Goal: Task Accomplishment & Management: Manage account settings

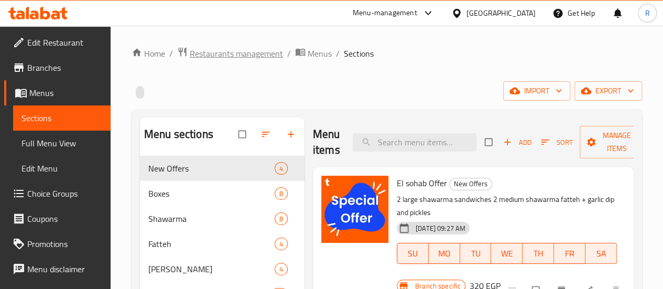
click at [217, 52] on span "Restaurants management" at bounding box center [236, 53] width 93 height 13
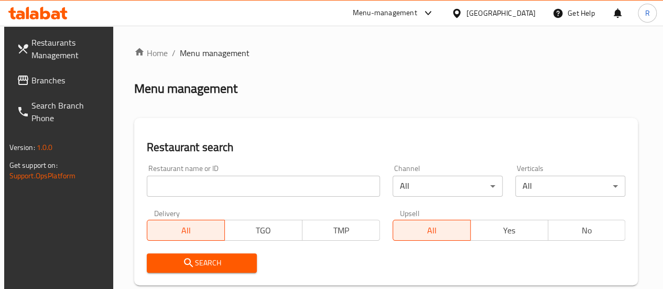
click at [228, 189] on input "search" at bounding box center [263, 186] width 233 height 21
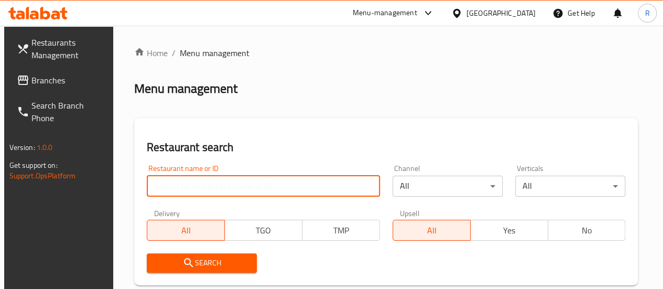
paste input "foam inserts,"
type input "f"
click at [221, 184] on input "search" at bounding box center [263, 186] width 233 height 21
paste input "701787"
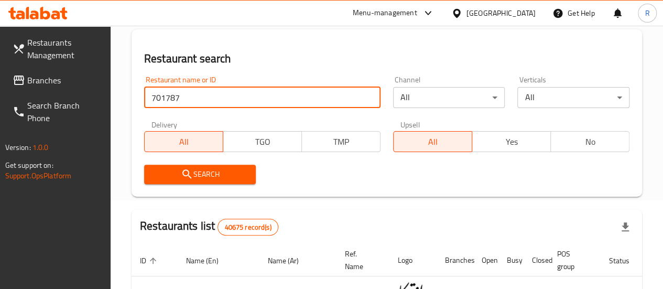
scroll to position [89, 0]
type input "701787"
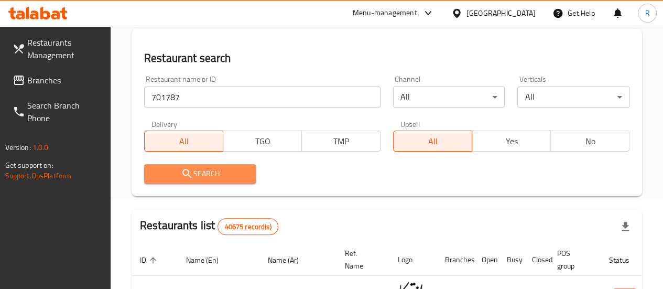
click at [211, 172] on span "Search" at bounding box center [200, 173] width 95 height 13
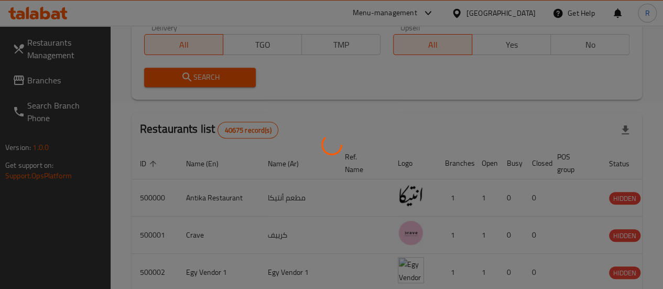
scroll to position [179, 0]
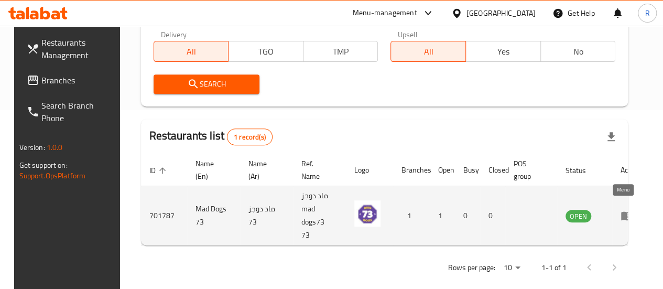
click at [622, 213] on icon "enhanced table" at bounding box center [627, 215] width 13 height 13
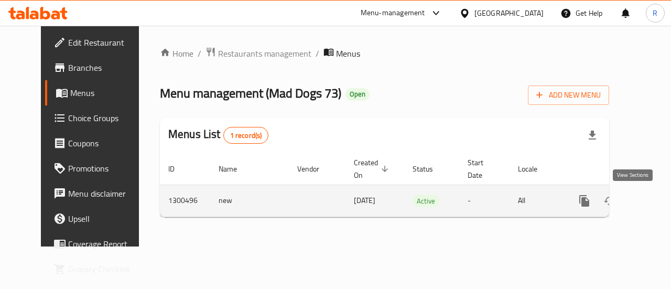
click at [656, 201] on icon "enhanced table" at bounding box center [660, 200] width 9 height 9
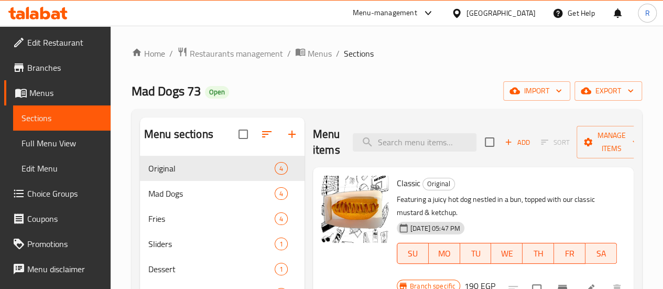
click at [63, 42] on span "Edit Restaurant" at bounding box center [64, 42] width 75 height 13
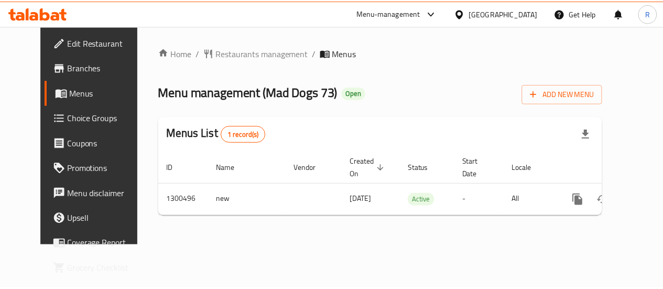
scroll to position [0, 4]
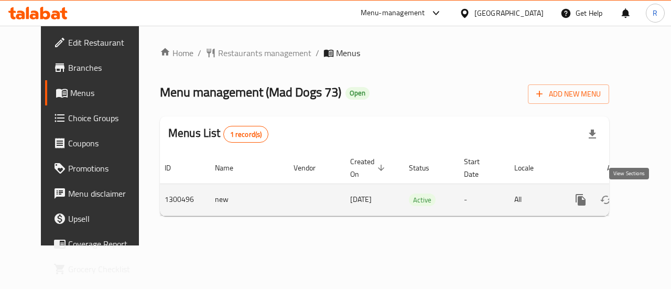
click at [652, 201] on icon "enhanced table" at bounding box center [656, 199] width 9 height 9
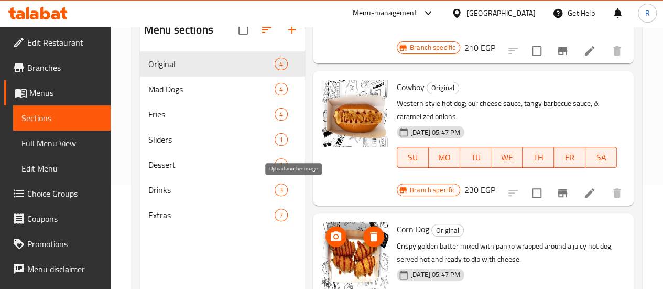
scroll to position [105, 0]
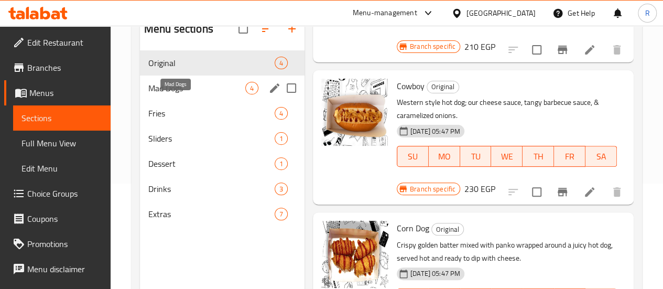
click at [180, 94] on span "Mad Dogs" at bounding box center [196, 88] width 97 height 13
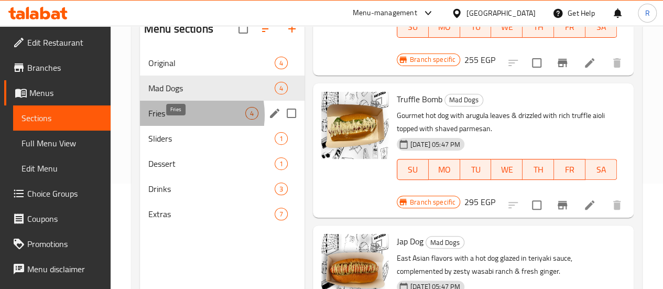
click at [177, 120] on span "Fries" at bounding box center [196, 113] width 97 height 13
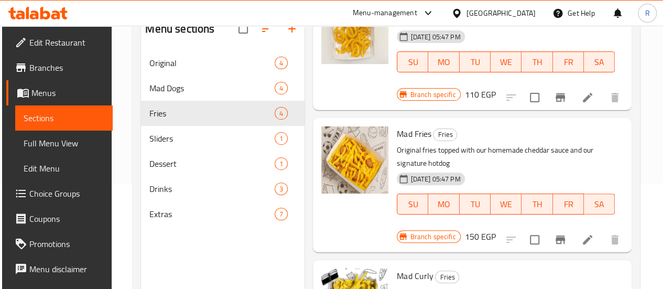
scroll to position [250, 0]
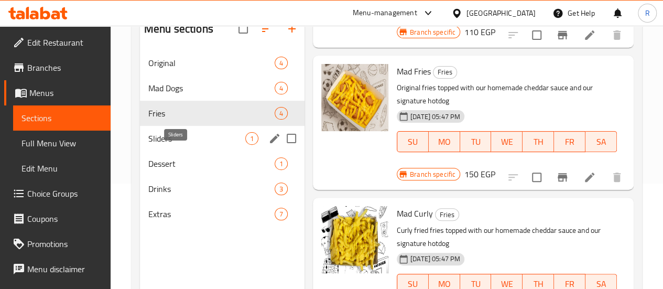
click at [175, 145] on span "Sliders" at bounding box center [196, 138] width 97 height 13
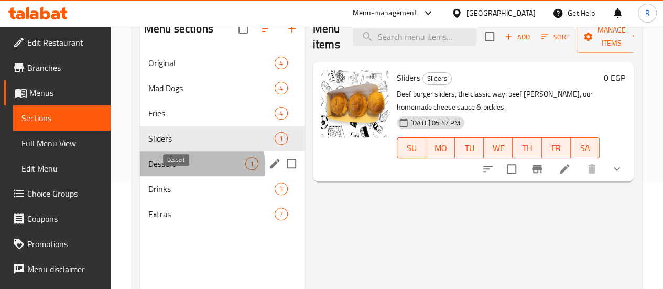
click at [177, 170] on span "Dessert" at bounding box center [196, 163] width 97 height 13
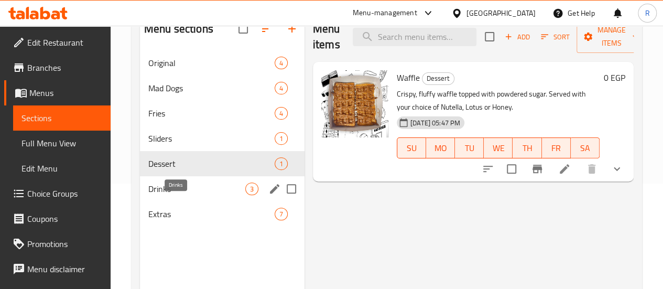
click at [179, 195] on span "Drinks" at bounding box center [196, 189] width 97 height 13
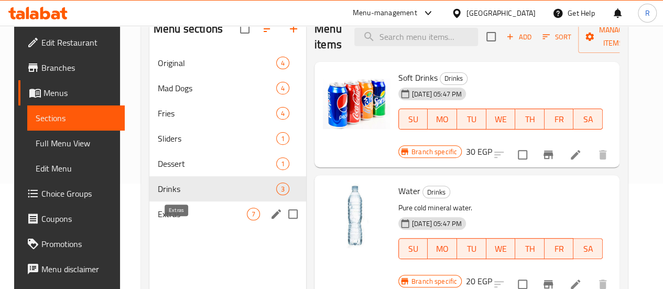
click at [185, 220] on span "Extras" at bounding box center [202, 214] width 89 height 13
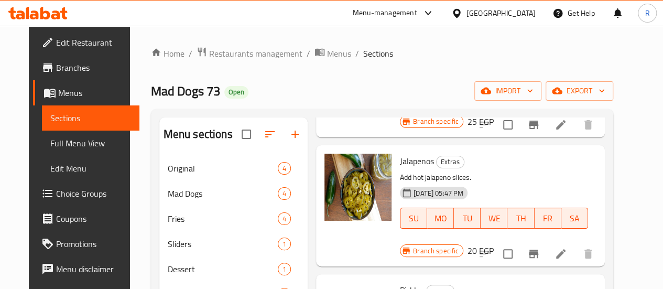
click at [417, 15] on div "Menu-management" at bounding box center [385, 13] width 65 height 13
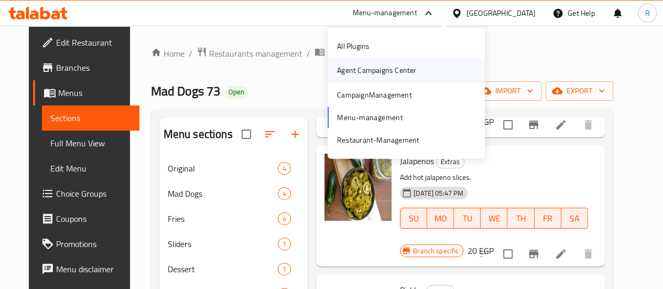
click at [398, 74] on div "Agent Campaigns Center" at bounding box center [376, 71] width 79 height 12
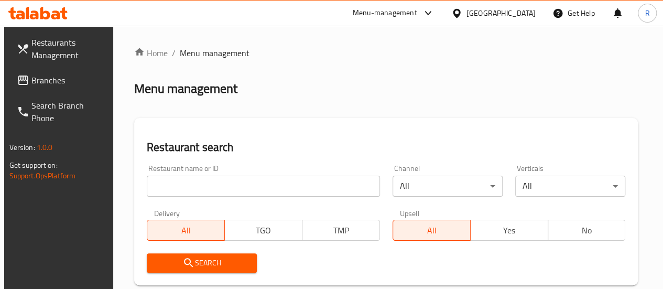
click at [187, 184] on input "search" at bounding box center [263, 186] width 233 height 21
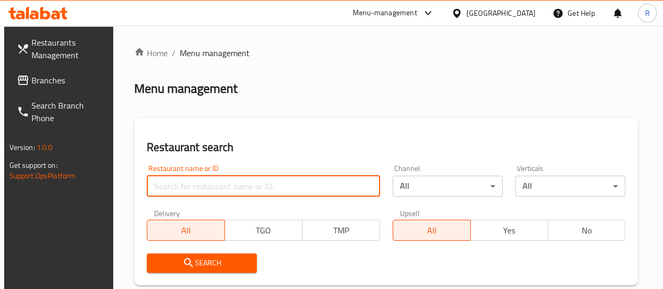
paste input "Bunky’s Burger"
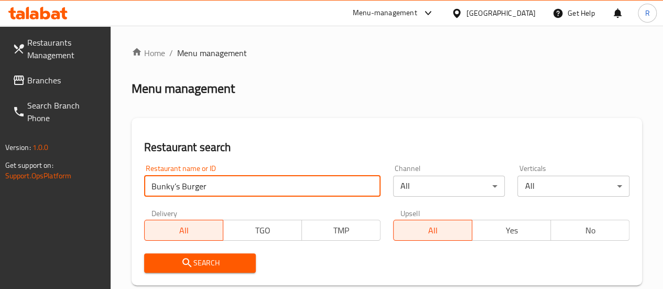
scroll to position [117, 0]
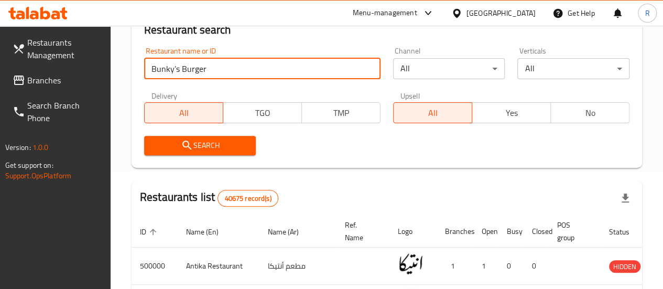
type input "Bunky’s Burger"
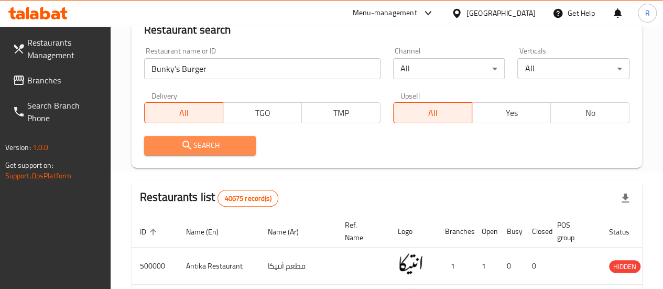
click at [223, 147] on span "Search" at bounding box center [200, 145] width 95 height 13
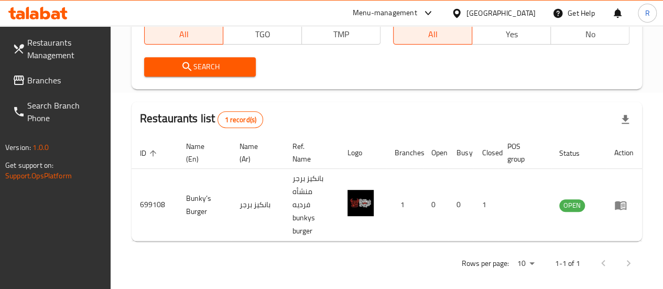
scroll to position [205, 0]
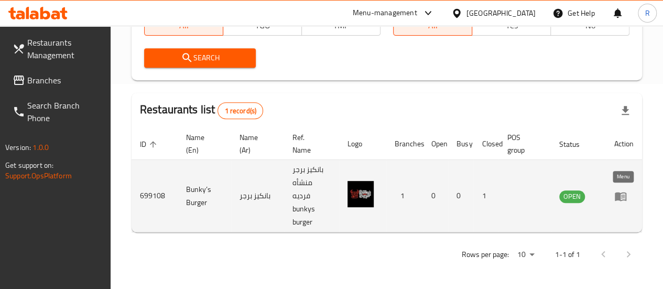
click at [624, 196] on icon "enhanced table" at bounding box center [621, 196] width 13 height 13
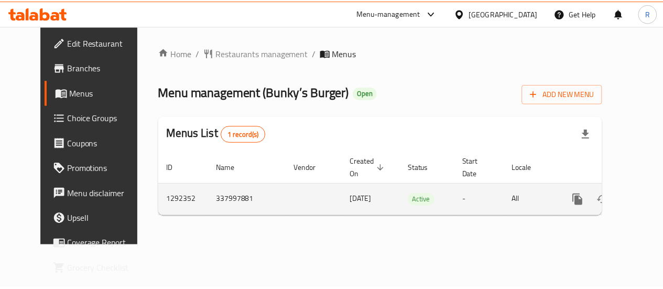
scroll to position [0, 4]
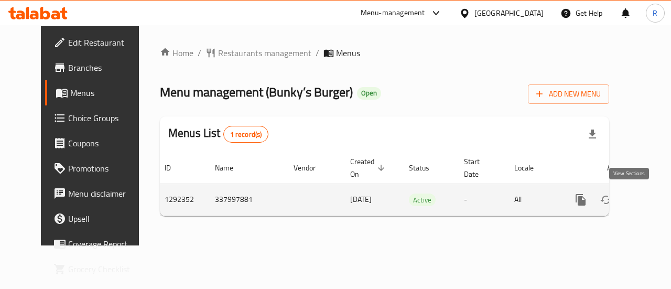
click at [650, 203] on icon "enhanced table" at bounding box center [656, 200] width 13 height 13
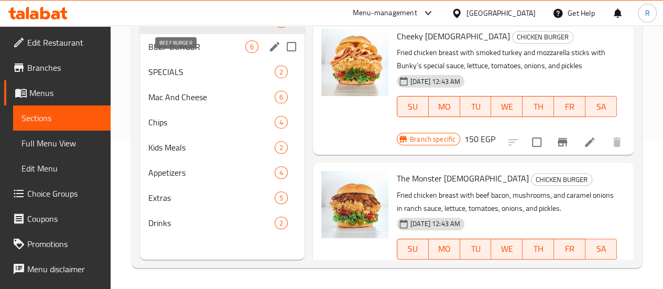
click at [182, 53] on span "BEEF BURGER" at bounding box center [196, 46] width 97 height 13
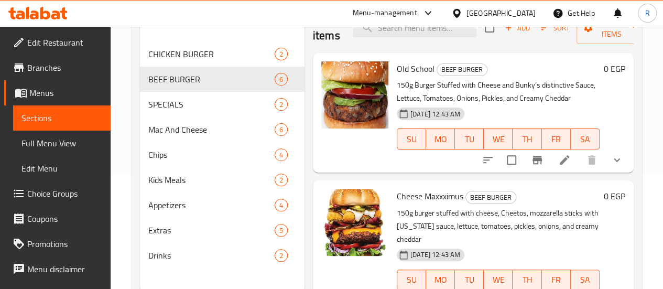
scroll to position [115, 0]
click at [560, 158] on icon at bounding box center [564, 159] width 9 height 9
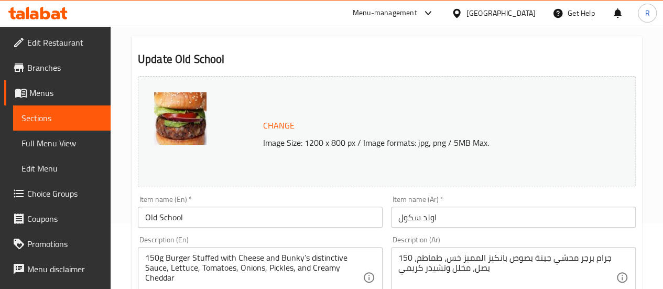
scroll to position [59, 0]
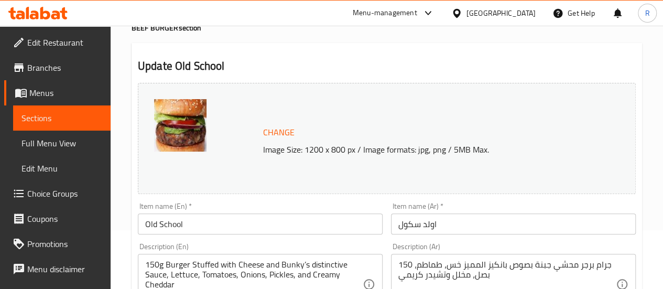
click at [42, 119] on span "Sections" at bounding box center [62, 118] width 81 height 13
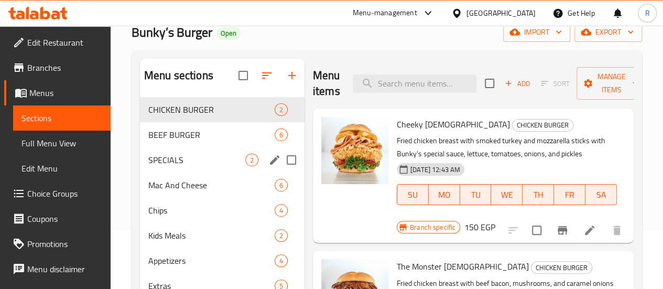
click at [181, 166] on span "SPECIALS" at bounding box center [196, 160] width 97 height 13
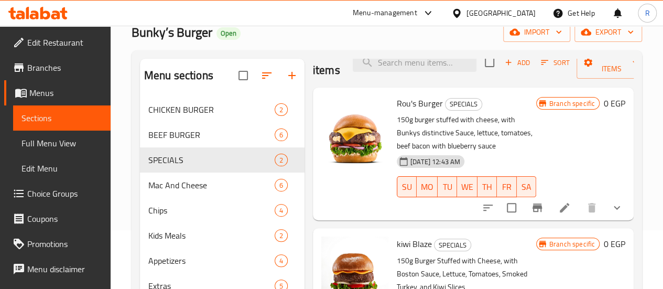
scroll to position [147, 0]
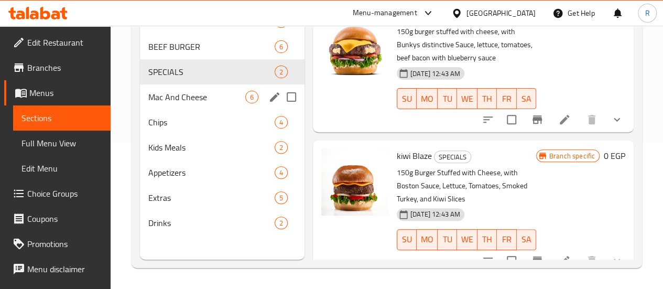
click at [174, 103] on span "Mac And Cheese" at bounding box center [196, 97] width 97 height 13
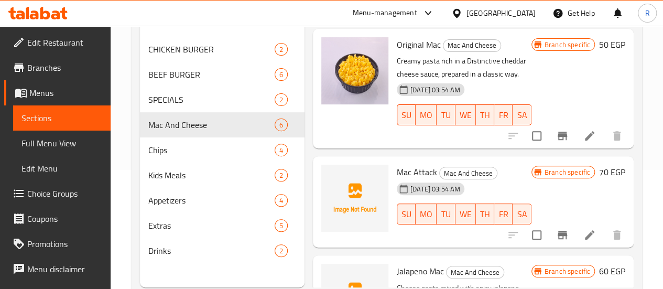
scroll to position [19, 0]
click at [190, 163] on div "Chips 4" at bounding box center [222, 149] width 165 height 25
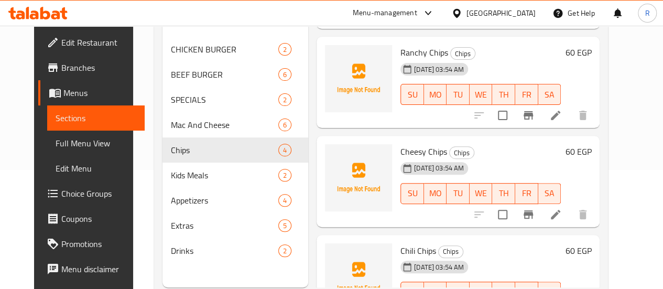
scroll to position [164, 0]
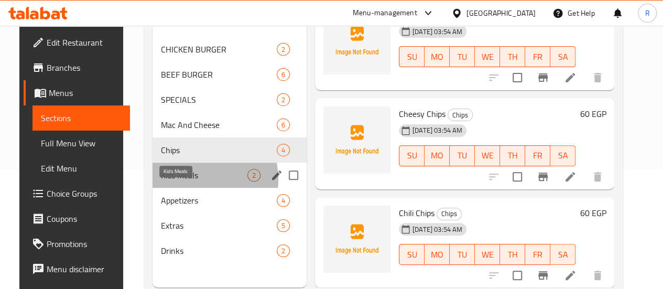
click at [176, 181] on span "Kids Meals" at bounding box center [204, 175] width 87 height 13
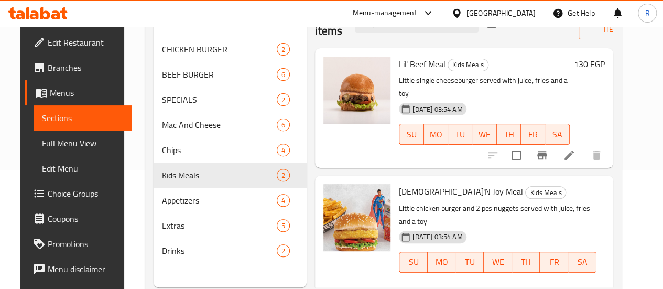
scroll to position [147, 0]
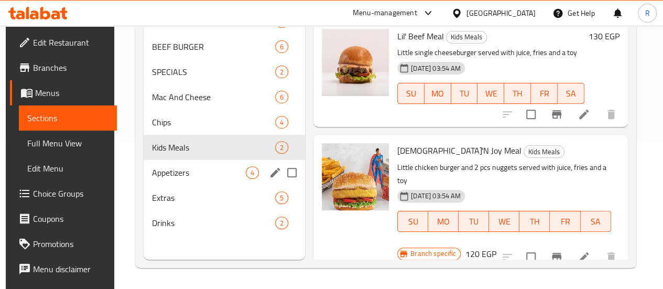
click at [195, 179] on span "Appetizers" at bounding box center [199, 172] width 94 height 13
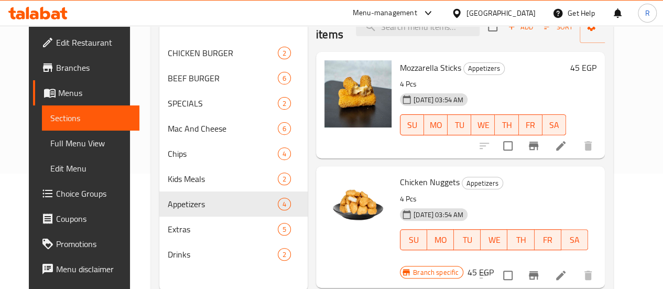
scroll to position [147, 0]
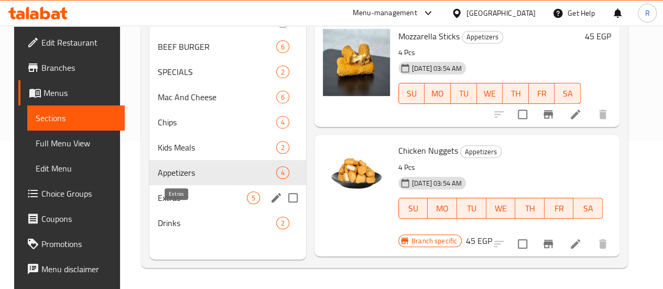
click at [183, 204] on span "Extras" at bounding box center [202, 197] width 89 height 13
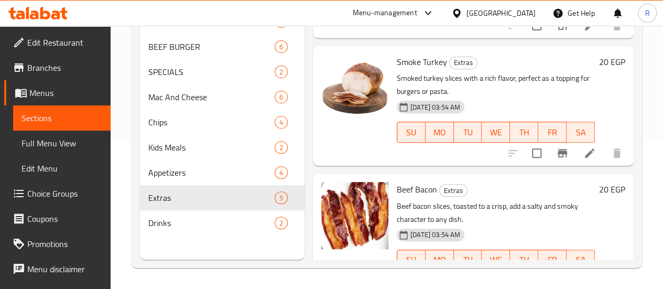
scroll to position [378, 0]
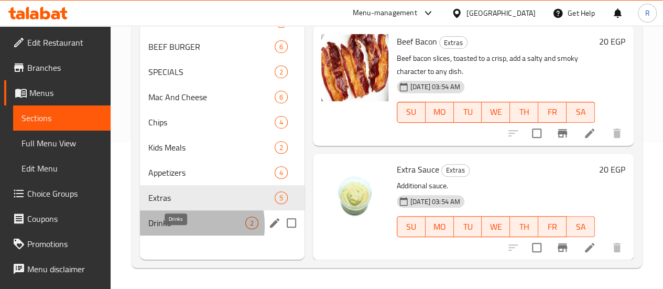
click at [164, 229] on span "Drinks" at bounding box center [196, 223] width 97 height 13
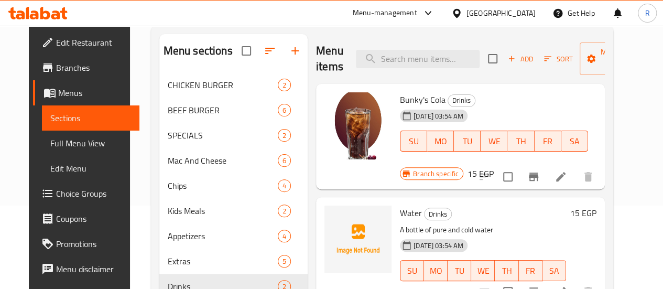
scroll to position [147, 0]
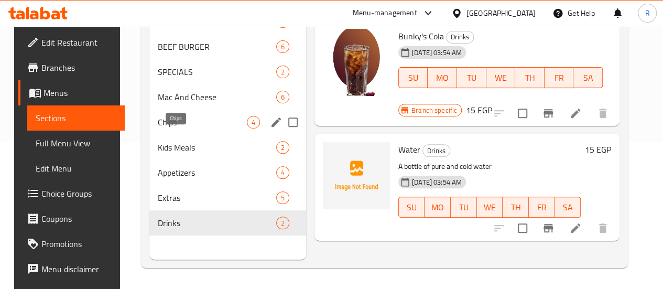
click at [175, 128] on span "Chips" at bounding box center [202, 122] width 89 height 13
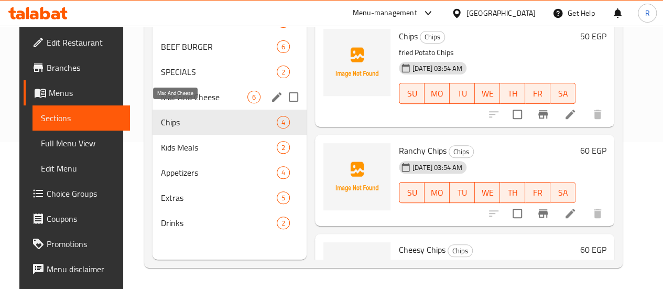
click at [190, 103] on span "Mac And Cheese" at bounding box center [204, 97] width 87 height 13
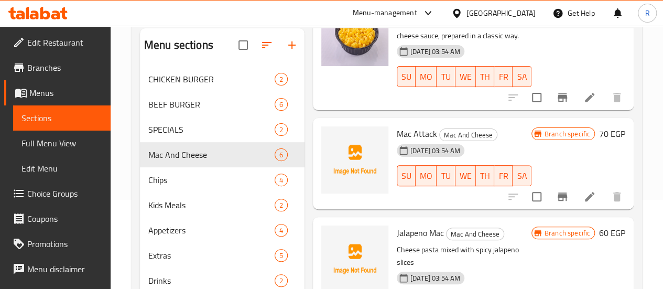
scroll to position [88, 0]
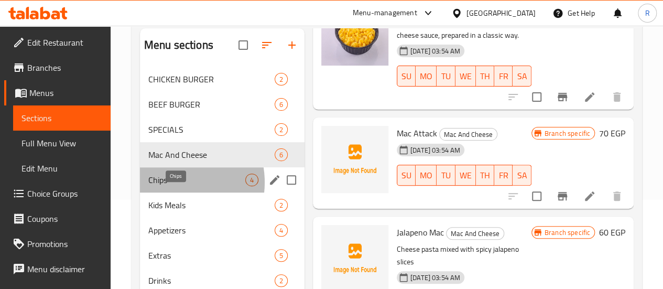
click at [169, 186] on span "Chips" at bounding box center [196, 180] width 97 height 13
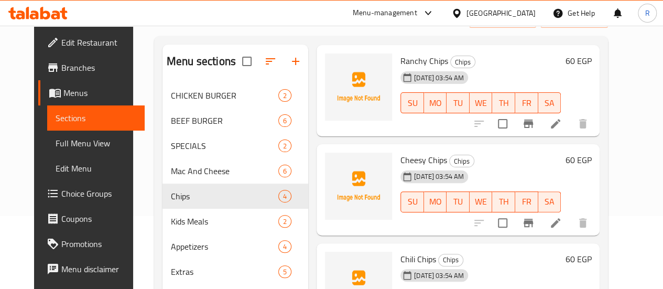
scroll to position [147, 0]
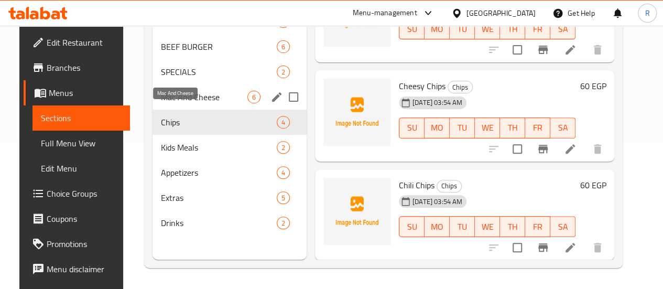
click at [184, 103] on span "Mac And Cheese" at bounding box center [204, 97] width 87 height 13
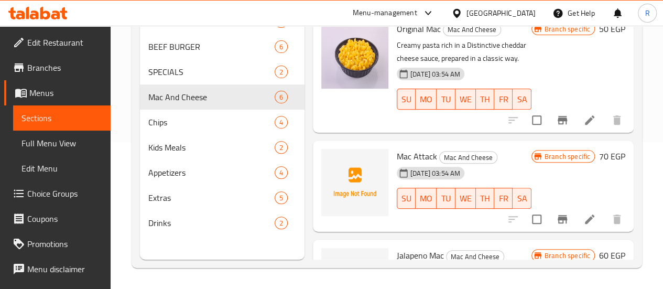
scroll to position [4, 0]
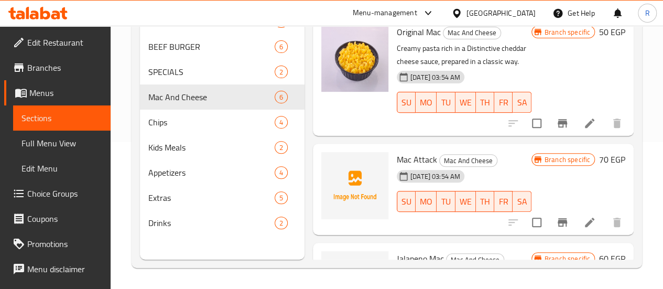
click at [136, 8] on div "Menu-management Egypt Get Help R" at bounding box center [331, 13] width 663 height 25
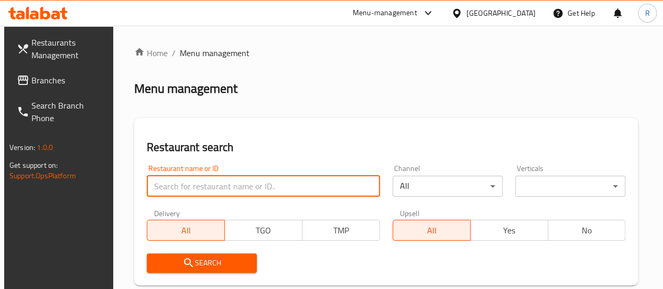
click at [205, 184] on input "search" at bounding box center [263, 186] width 233 height 21
paste input "699365"
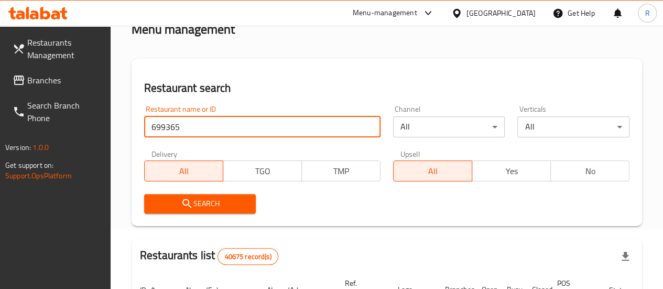
scroll to position [70, 0]
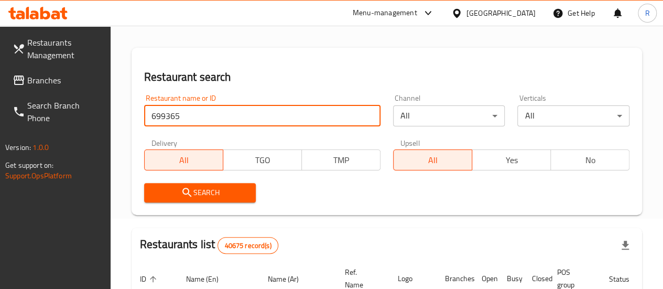
type input "699365"
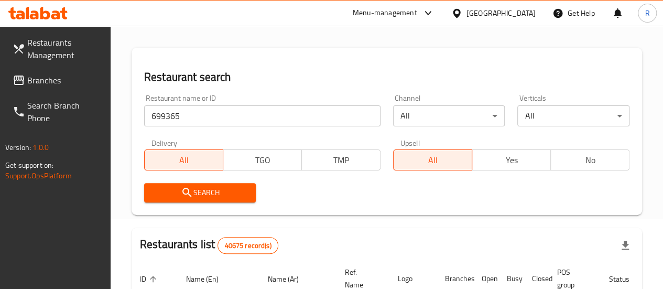
scroll to position [200, 0]
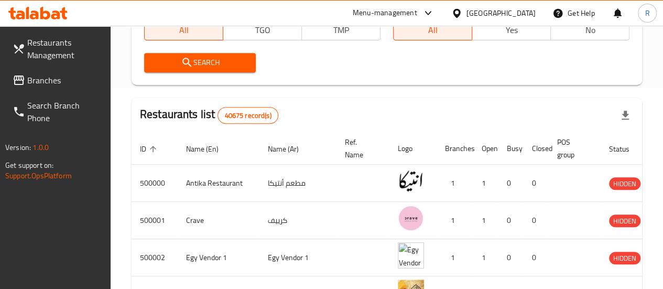
click at [205, 66] on span "Search" at bounding box center [200, 62] width 95 height 13
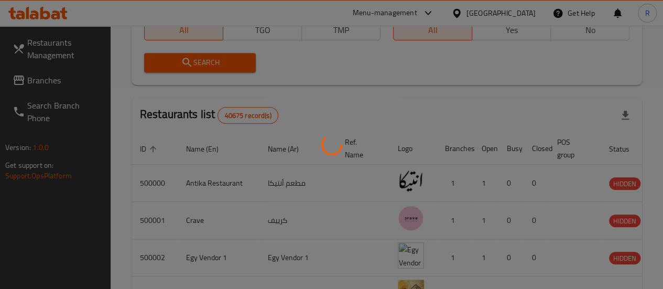
scroll to position [179, 0]
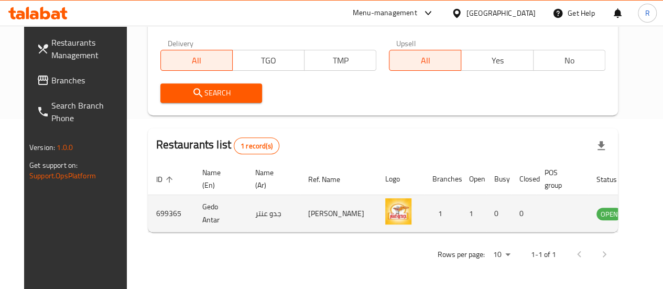
click at [652, 207] on icon "enhanced table" at bounding box center [658, 213] width 13 height 13
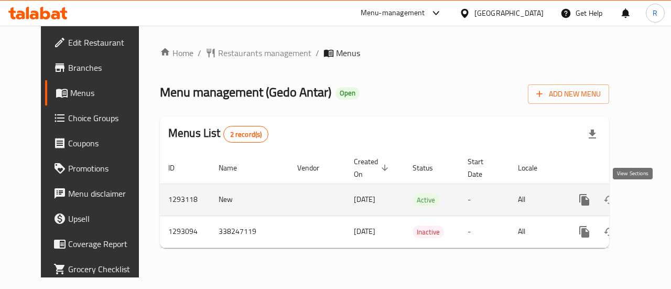
click at [654, 200] on icon "enhanced table" at bounding box center [660, 200] width 13 height 13
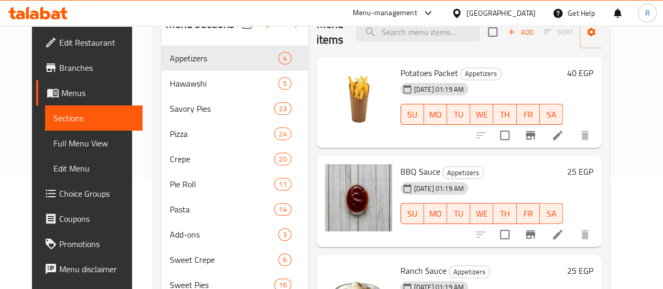
scroll to position [93, 0]
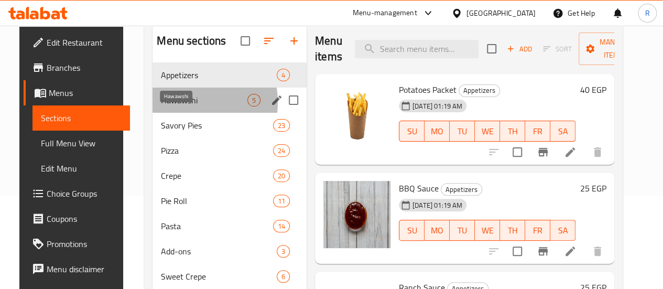
click at [173, 106] on span "Hawawshi" at bounding box center [204, 100] width 87 height 13
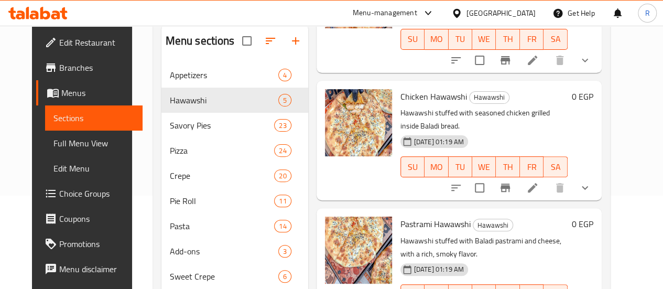
scroll to position [344, 0]
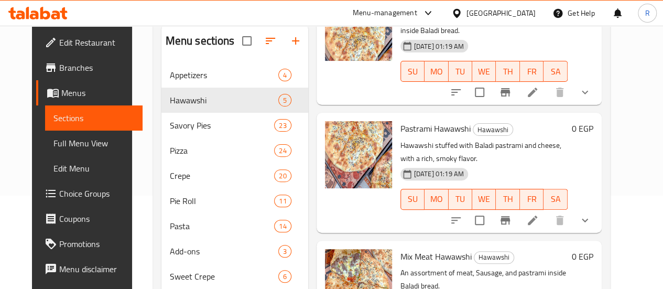
click at [539, 214] on icon at bounding box center [533, 220] width 13 height 13
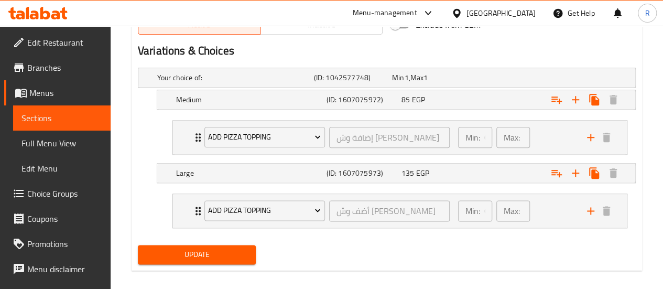
scroll to position [566, 0]
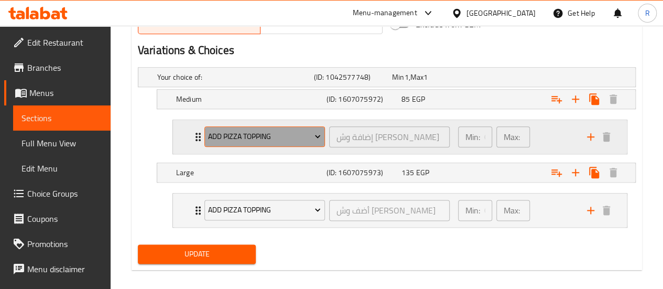
click at [317, 140] on icon "Expand" at bounding box center [318, 136] width 10 height 10
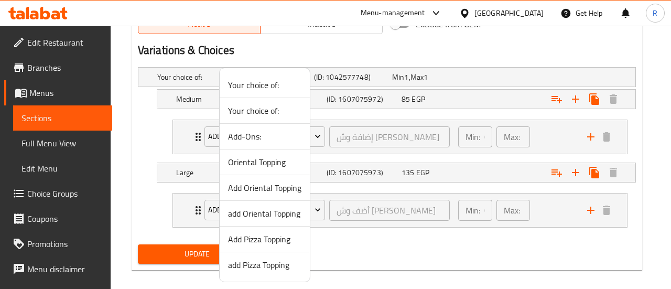
click at [317, 140] on div at bounding box center [335, 144] width 671 height 289
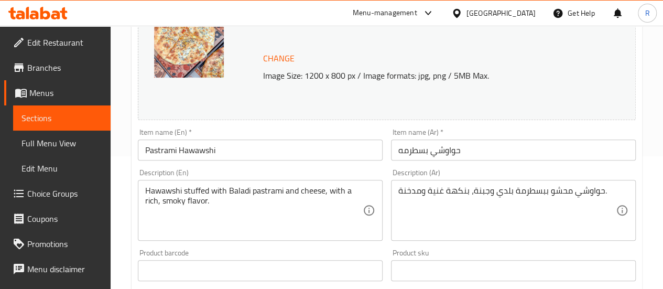
scroll to position [0, 0]
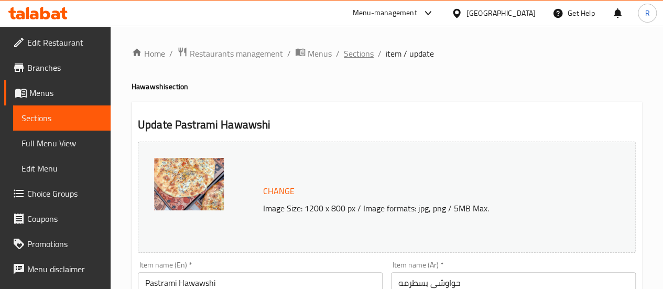
click at [353, 54] on span "Sections" at bounding box center [359, 53] width 30 height 13
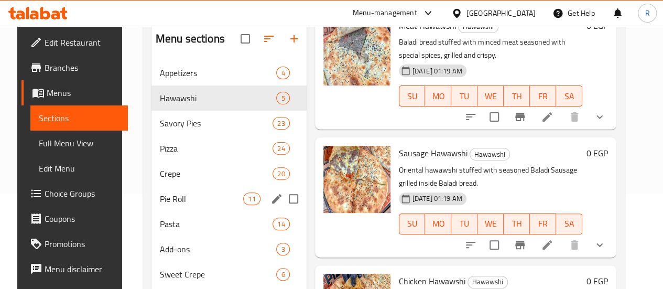
scroll to position [96, 0]
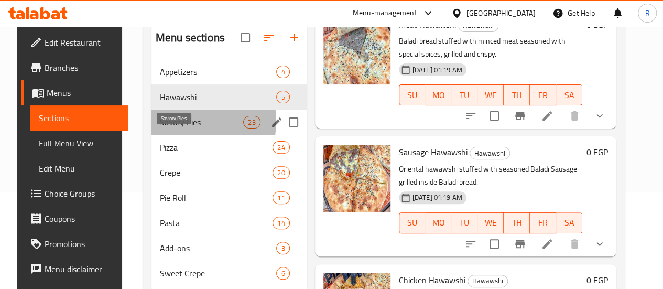
click at [174, 128] on span "Savory Pies" at bounding box center [201, 122] width 83 height 13
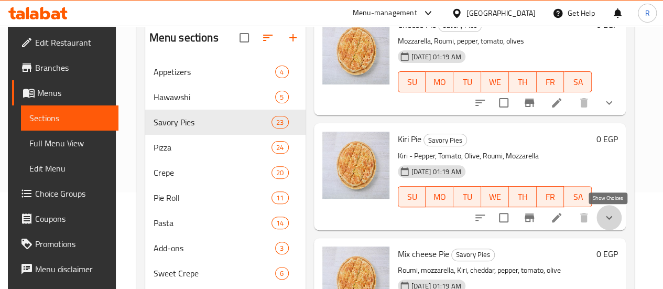
click at [609, 223] on icon "show more" at bounding box center [609, 217] width 13 height 13
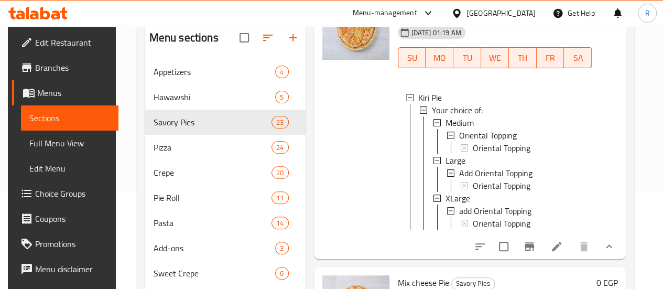
scroll to position [1, 0]
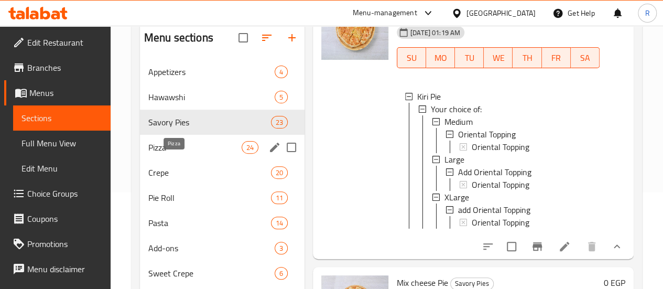
click at [166, 154] on span "Pizza" at bounding box center [194, 147] width 93 height 13
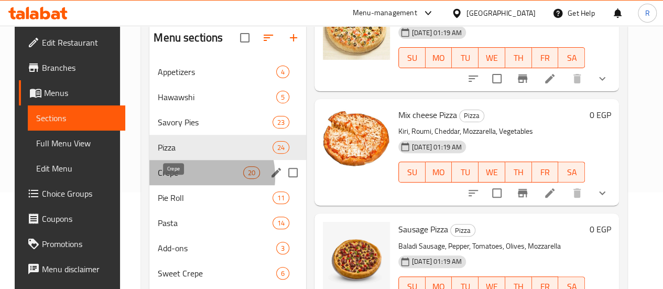
click at [179, 179] on span "Crepe" at bounding box center [200, 172] width 85 height 13
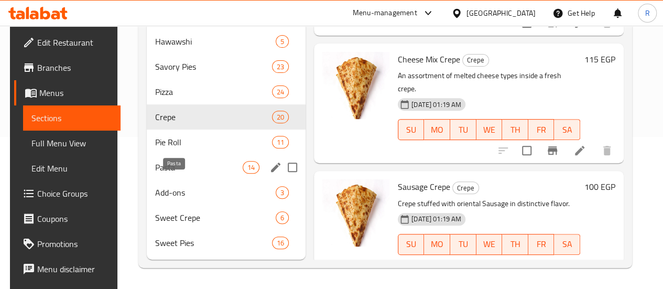
scroll to position [167, 0]
click at [169, 149] on div "Pie Roll 11" at bounding box center [226, 142] width 159 height 25
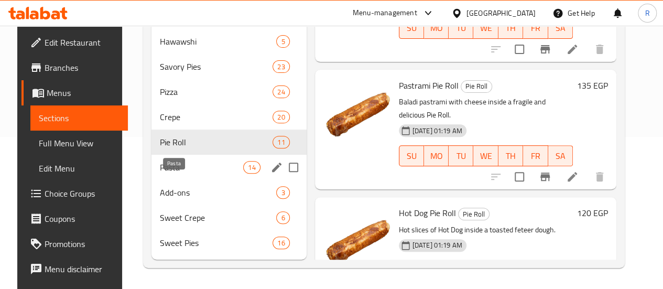
click at [172, 172] on span "Pasta" at bounding box center [201, 167] width 83 height 13
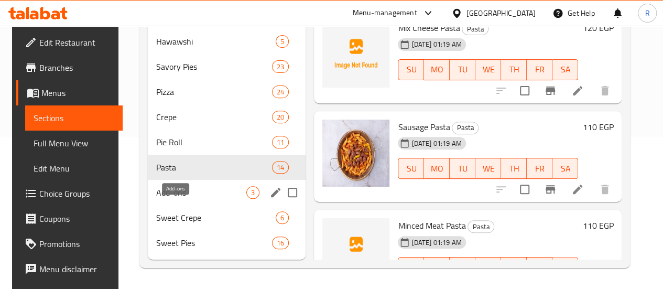
click at [176, 197] on span "Add-ons" at bounding box center [201, 192] width 90 height 13
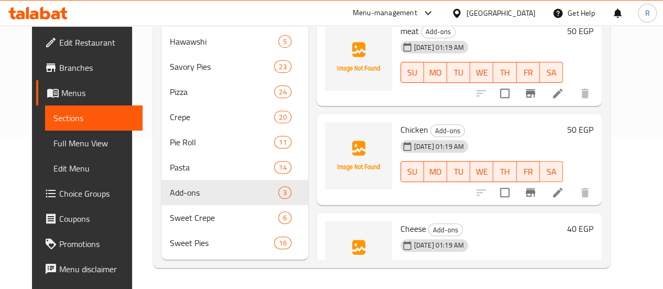
scroll to position [29, 0]
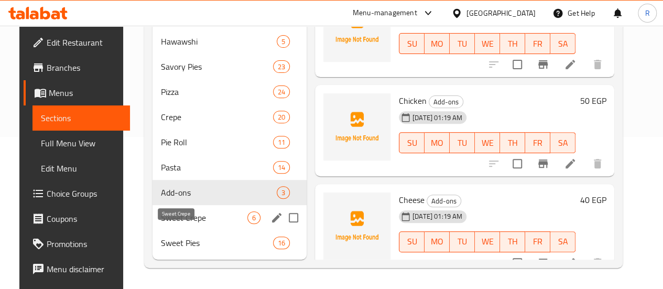
click at [172, 218] on span "Sweet Crepe" at bounding box center [204, 217] width 87 height 13
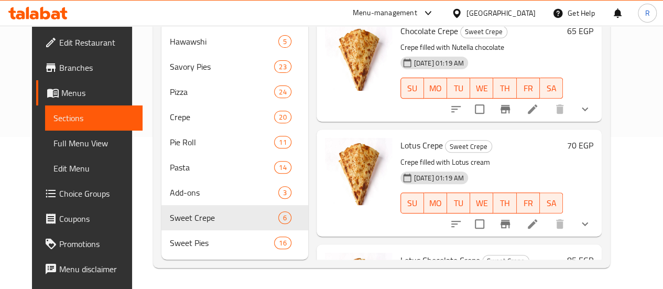
scroll to position [48, 0]
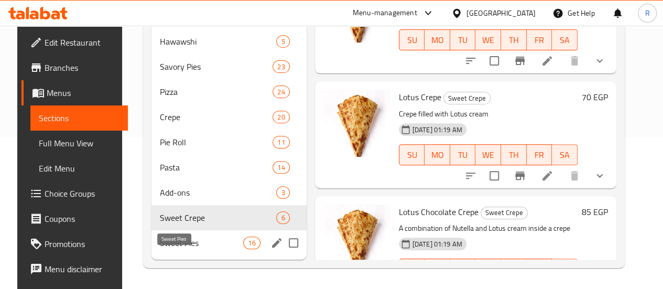
click at [172, 241] on span "Sweet Pies" at bounding box center [201, 243] width 83 height 13
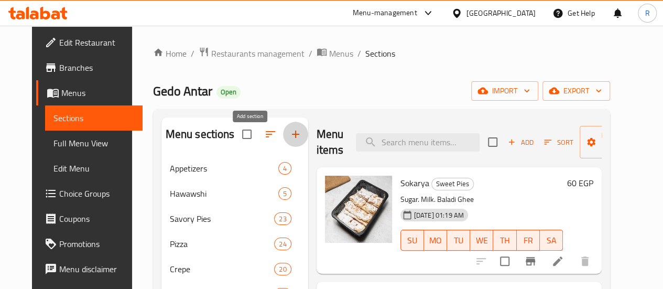
click at [289, 141] on icon "button" at bounding box center [295, 134] width 13 height 13
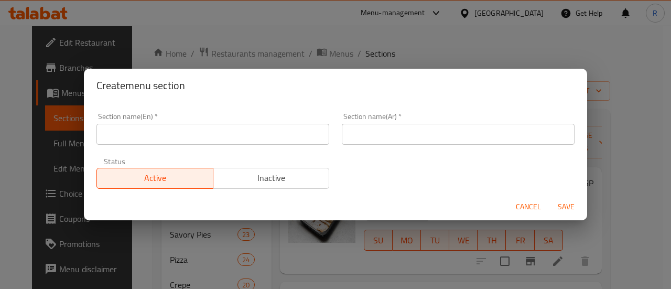
click at [533, 209] on span "Cancel" at bounding box center [528, 206] width 25 height 13
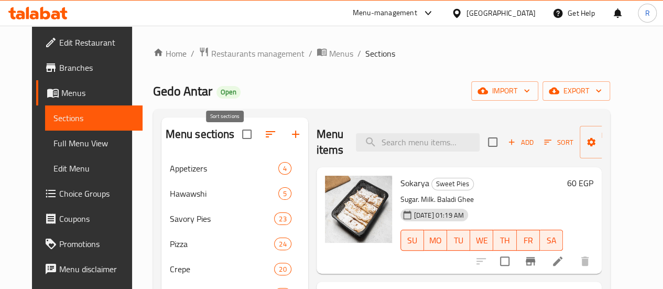
click at [264, 141] on icon "button" at bounding box center [270, 134] width 13 height 13
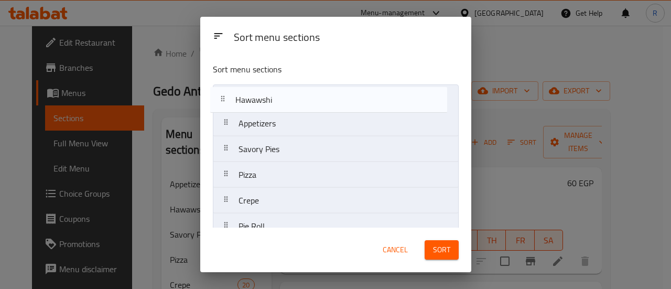
drag, startPoint x: 362, startPoint y: 129, endPoint x: 359, endPoint y: 103, distance: 25.8
click at [359, 103] on nav "Appetizers Hawawshi Savory Pies Pizza Crepe Pie Roll Pasta Add-ons Sweet Crepe …" at bounding box center [336, 213] width 246 height 258
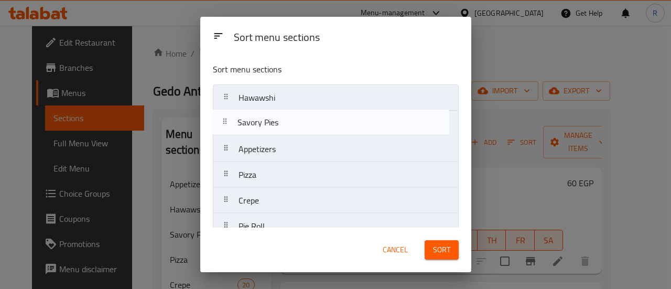
drag, startPoint x: 356, startPoint y: 154, endPoint x: 356, endPoint y: 125, distance: 28.8
click at [356, 125] on nav "Hawawshi Appetizers Savory Pies Pizza Crepe Pie Roll Pasta Add-ons Sweet Crepe …" at bounding box center [336, 213] width 246 height 258
drag, startPoint x: 348, startPoint y: 178, endPoint x: 352, endPoint y: 127, distance: 51.0
click at [352, 127] on nav "Hawawshi Savory Pies Appetizers Pizza Crepe Pie Roll Pasta Add-ons Sweet Crepe …" at bounding box center [336, 213] width 246 height 258
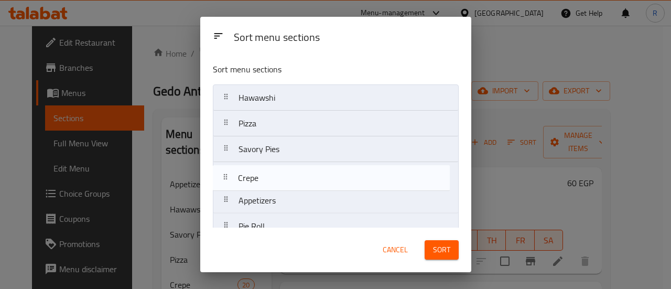
scroll to position [1, 0]
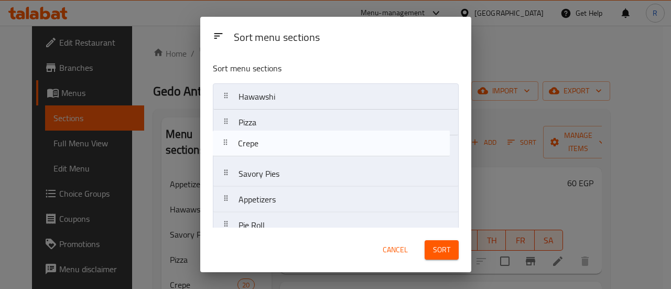
drag, startPoint x: 332, startPoint y: 202, endPoint x: 332, endPoint y: 141, distance: 61.4
click at [332, 141] on nav "Hawawshi Pizza Savory Pies Appetizers Crepe Pie Roll Pasta Add-ons Sweet Crepe …" at bounding box center [336, 212] width 246 height 258
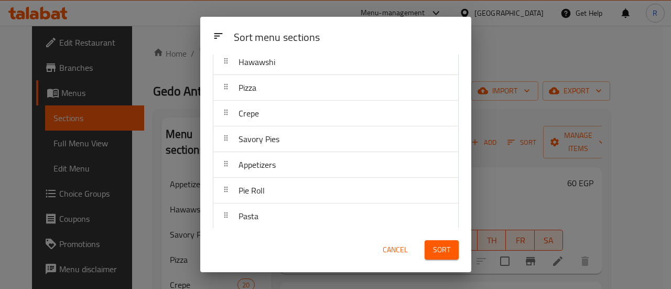
scroll to position [38, 0]
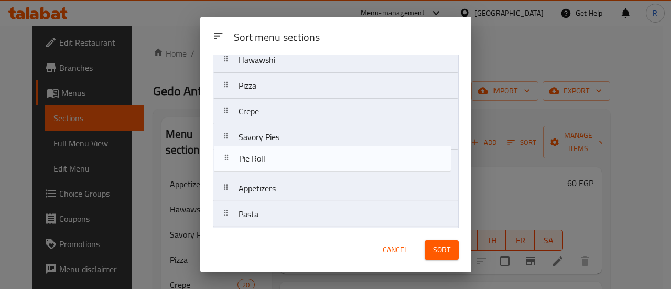
drag, startPoint x: 337, startPoint y: 186, endPoint x: 338, endPoint y: 156, distance: 30.5
click at [338, 156] on nav "Hawawshi Pizza Crepe Savory Pies Appetizers Pie Roll Pasta Add-ons Sweet Crepe …" at bounding box center [336, 176] width 246 height 258
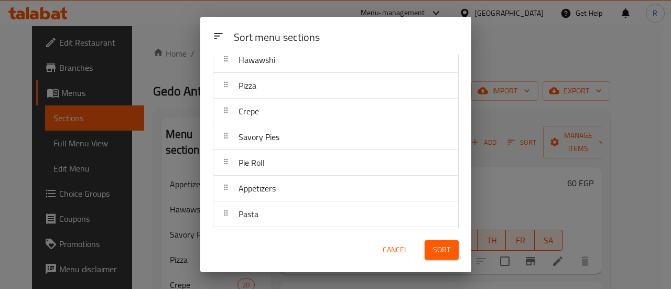
scroll to position [60, 0]
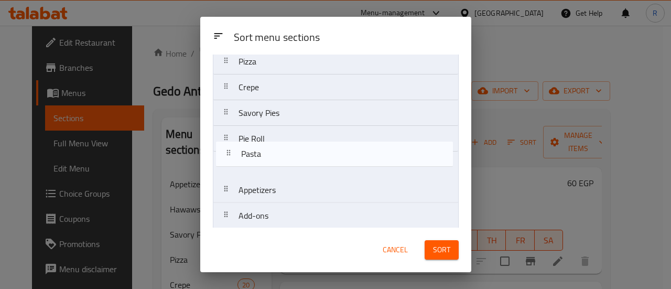
drag, startPoint x: 334, startPoint y: 190, endPoint x: 337, endPoint y: 148, distance: 42.1
click at [337, 148] on nav "Hawawshi Pizza Crepe Savory Pies Pie Roll Appetizers Pasta Add-ons Sweet Crepe …" at bounding box center [336, 152] width 246 height 258
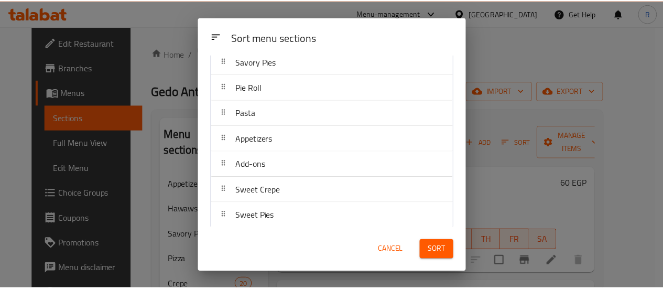
scroll to position [116, 0]
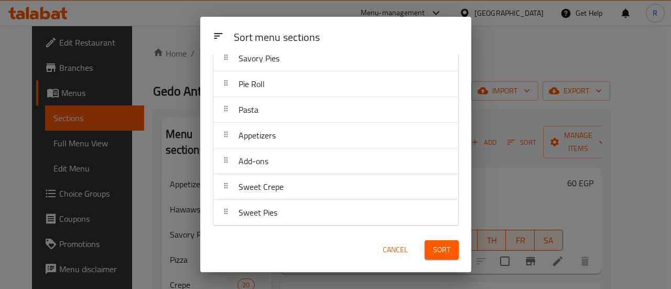
click at [442, 249] on span "Sort" at bounding box center [441, 249] width 17 height 13
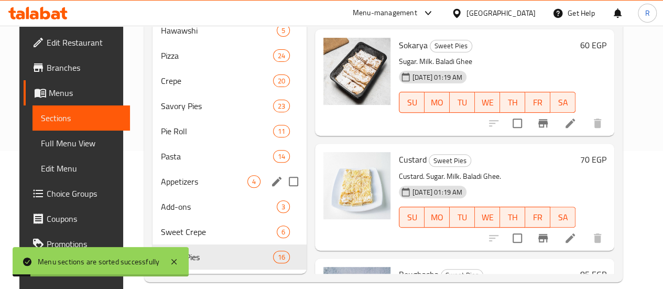
scroll to position [167, 0]
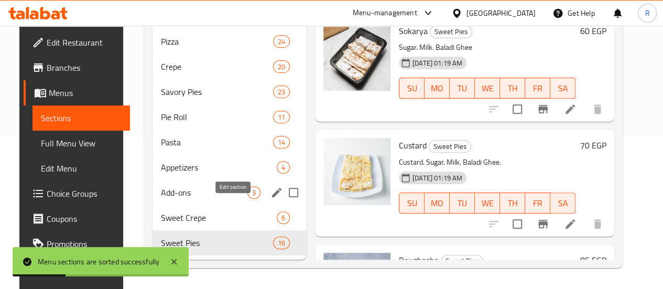
click at [272, 195] on icon "edit" at bounding box center [276, 192] width 9 height 9
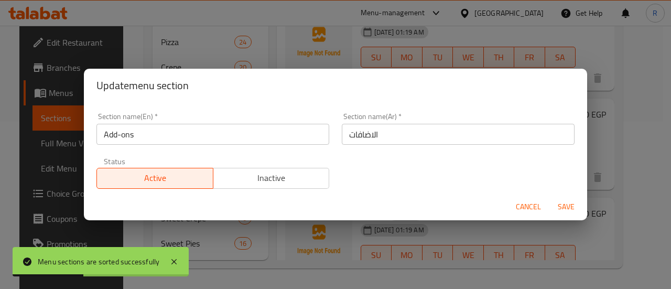
click at [292, 175] on span "Inactive" at bounding box center [272, 177] width 108 height 15
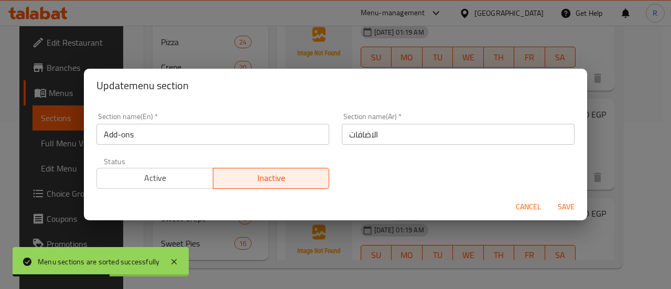
click at [560, 204] on span "Save" at bounding box center [566, 206] width 25 height 13
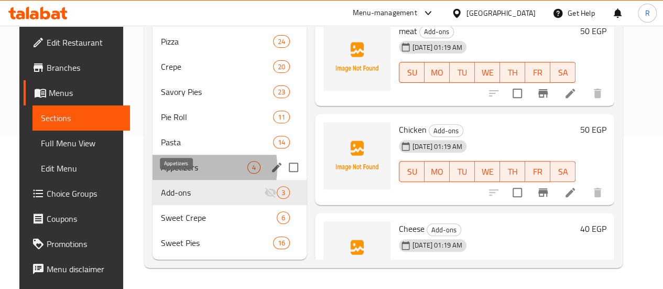
click at [176, 168] on span "Appetizers" at bounding box center [204, 167] width 87 height 13
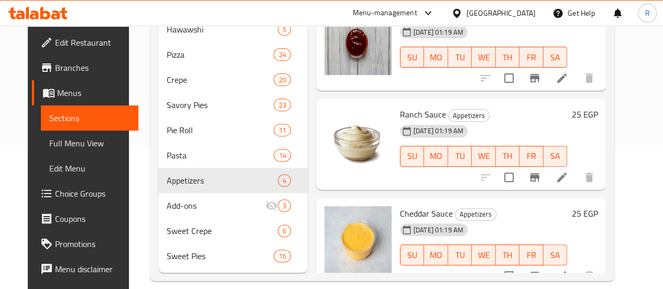
scroll to position [167, 0]
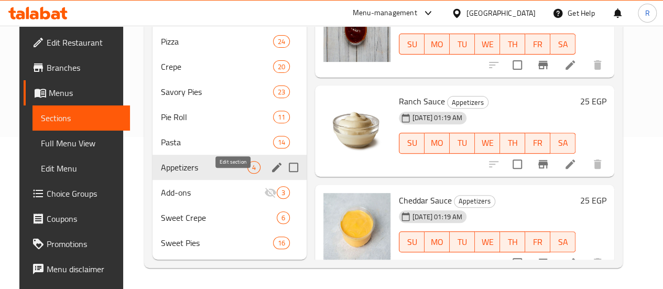
click at [272, 169] on icon "edit" at bounding box center [276, 167] width 9 height 9
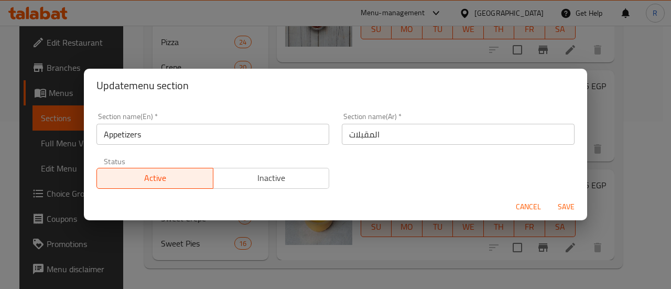
click at [304, 170] on button "Inactive" at bounding box center [271, 178] width 117 height 21
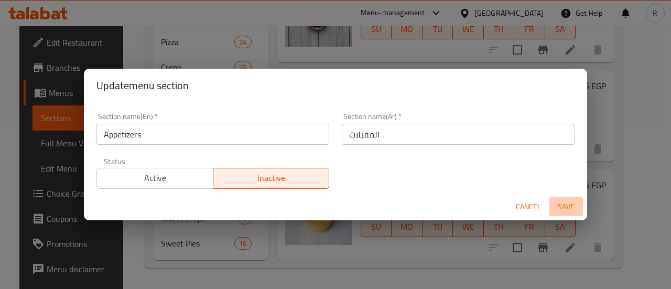
click at [566, 206] on span "Save" at bounding box center [566, 206] width 25 height 13
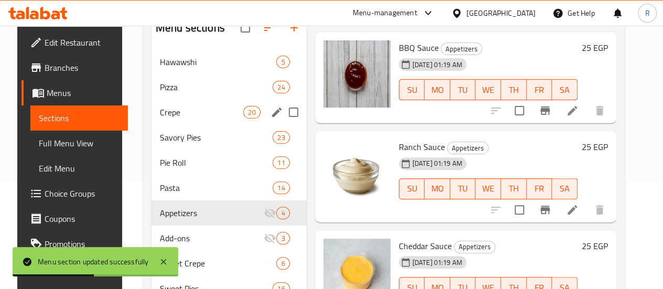
scroll to position [105, 0]
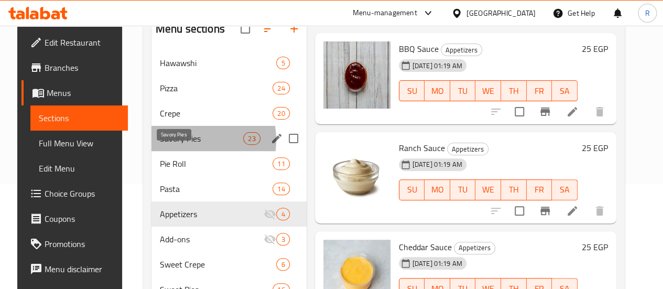
click at [177, 145] on span "Savory Pies" at bounding box center [201, 138] width 83 height 13
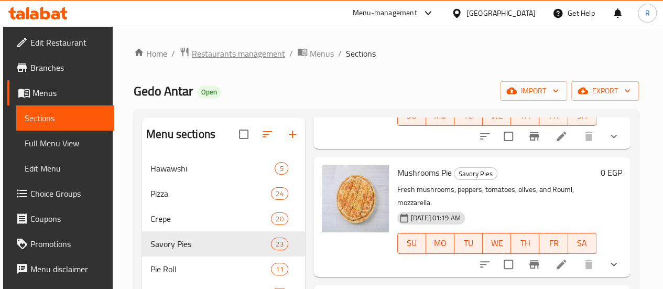
click at [250, 53] on span "Restaurants management" at bounding box center [238, 53] width 93 height 13
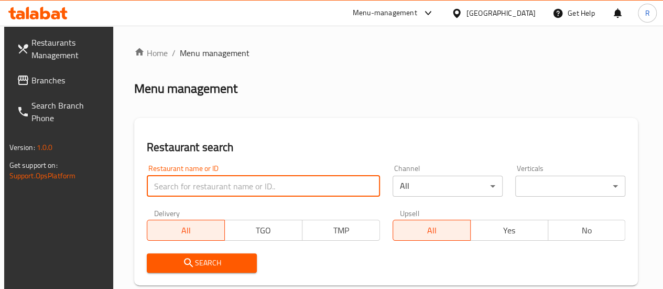
click at [214, 184] on input "search" at bounding box center [263, 186] width 233 height 21
type input "uncle [PERSON_NAME]"
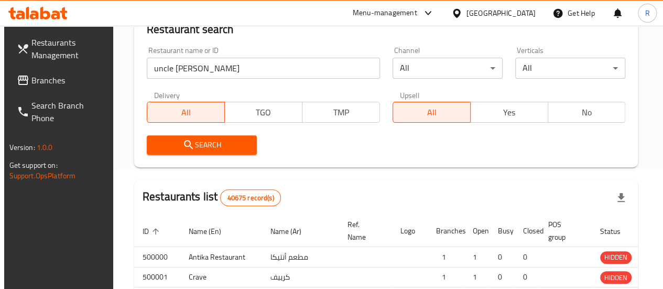
scroll to position [121, 0]
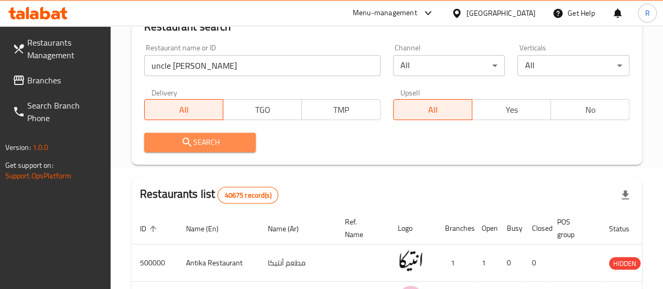
click at [238, 142] on span "Search" at bounding box center [200, 142] width 95 height 13
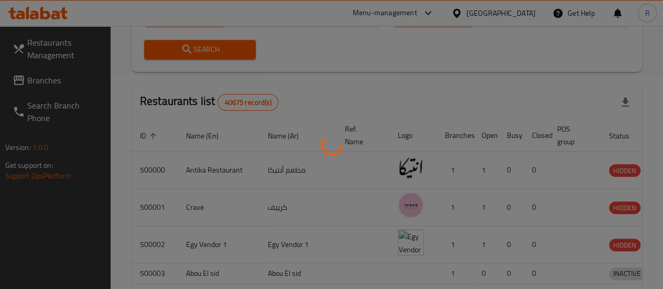
scroll to position [192, 0]
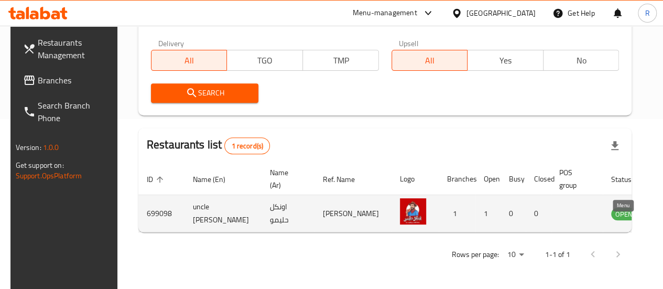
click at [663, 207] on link "enhanced table" at bounding box center [676, 213] width 19 height 13
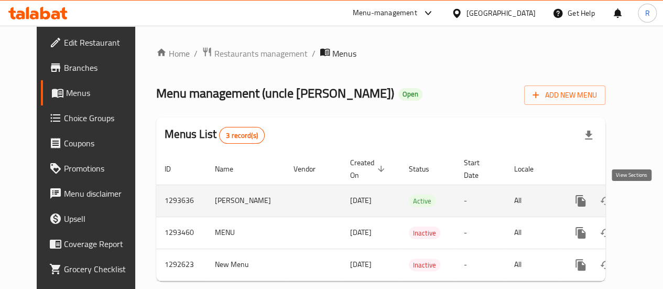
click at [650, 205] on icon "enhanced table" at bounding box center [656, 201] width 13 height 13
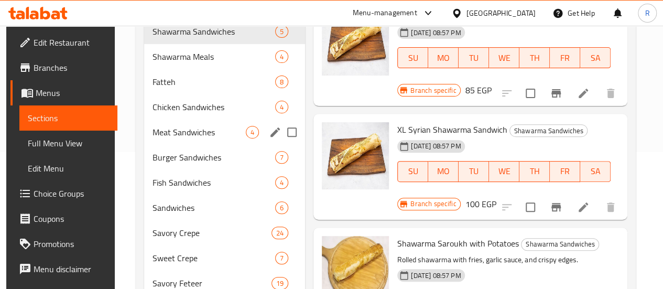
scroll to position [135, 0]
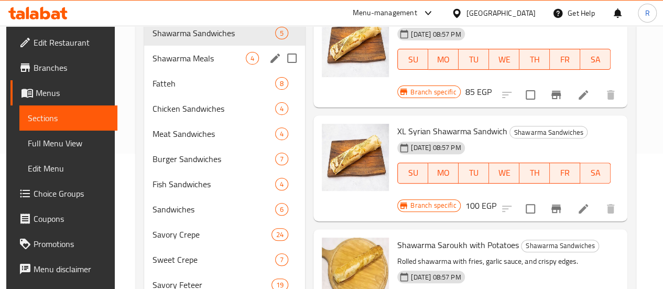
click at [176, 71] on div "Shawarma Meals 4" at bounding box center [224, 58] width 161 height 25
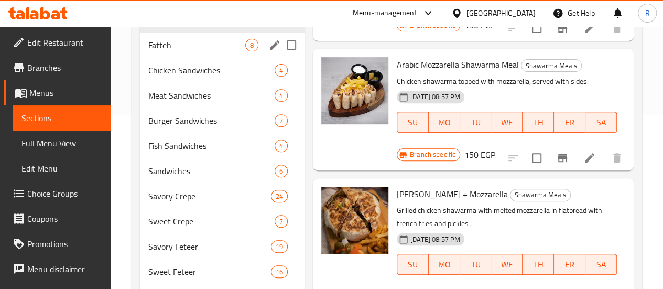
scroll to position [173, 0]
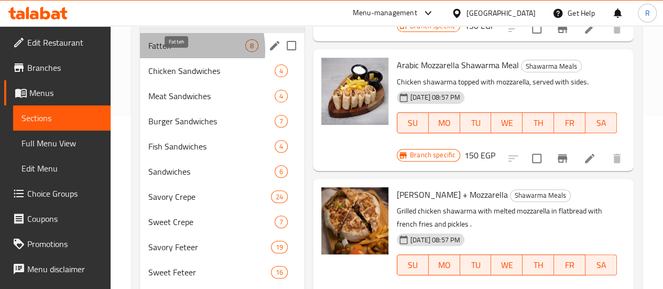
click at [169, 52] on span "Fatteh" at bounding box center [196, 45] width 97 height 13
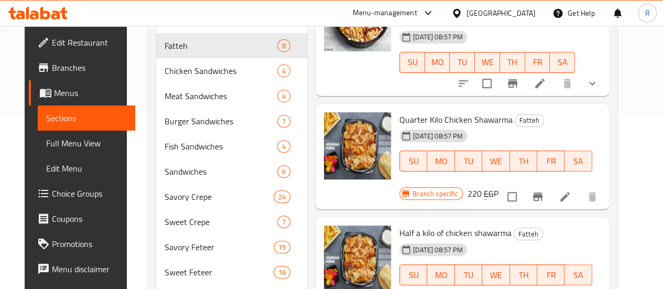
scroll to position [435, 0]
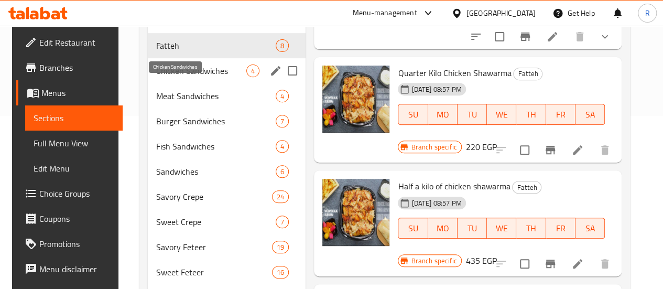
click at [170, 77] on span "Chicken Sandwiches" at bounding box center [201, 71] width 90 height 13
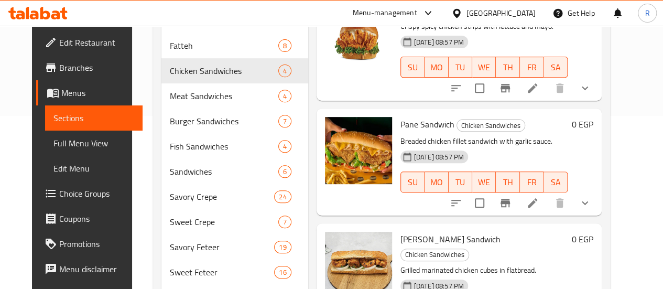
scroll to position [39, 0]
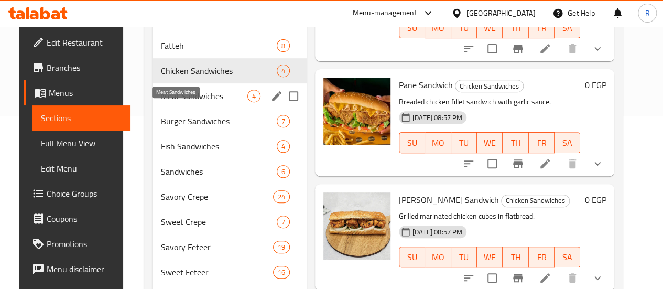
click at [177, 102] on span "Meat Sandwiches" at bounding box center [204, 96] width 87 height 13
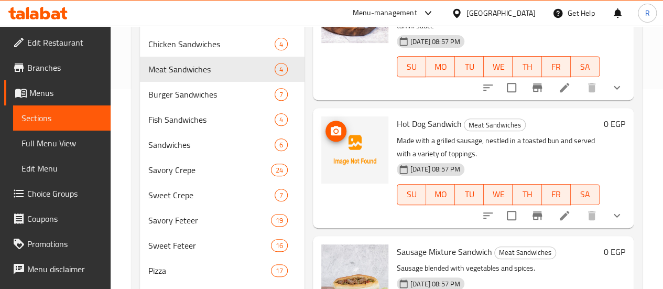
scroll to position [196, 0]
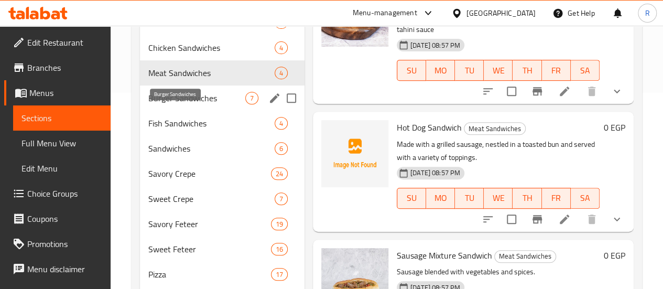
click at [188, 104] on span "Burger Sandwiches" at bounding box center [196, 98] width 97 height 13
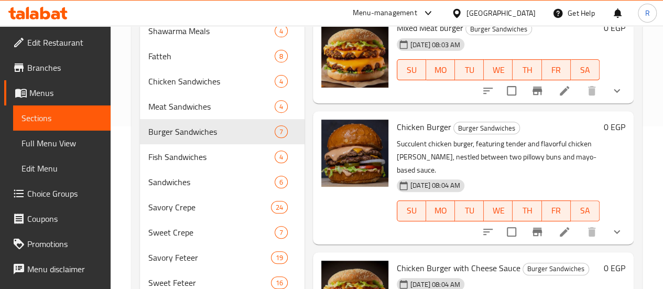
scroll to position [164, 0]
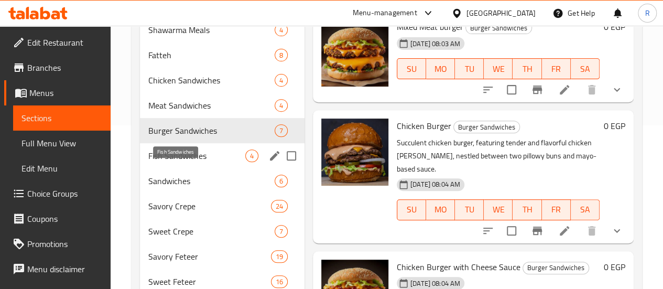
click at [177, 162] on span "Fish Sandwiches" at bounding box center [196, 155] width 97 height 13
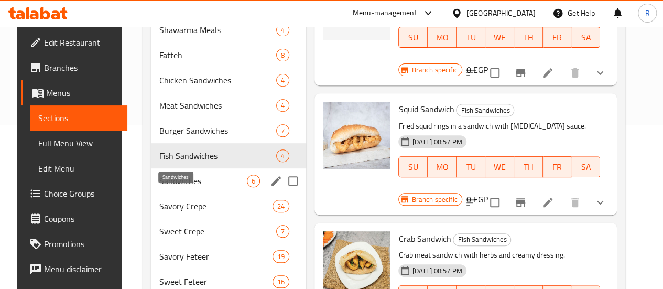
click at [172, 187] on span "Sandwiches" at bounding box center [203, 181] width 88 height 13
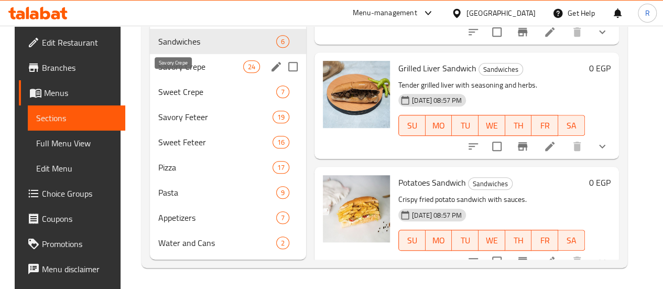
click at [174, 72] on span "Savory Crepe" at bounding box center [200, 66] width 85 height 13
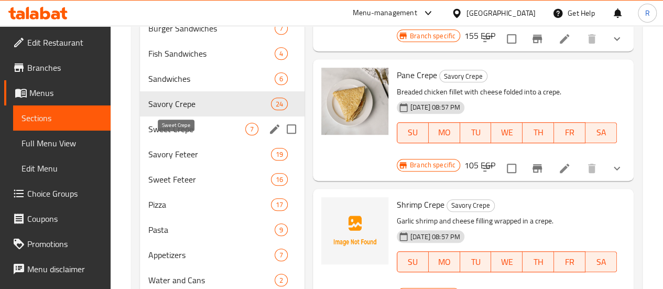
click at [179, 135] on span "Sweet Crepe" at bounding box center [196, 129] width 97 height 13
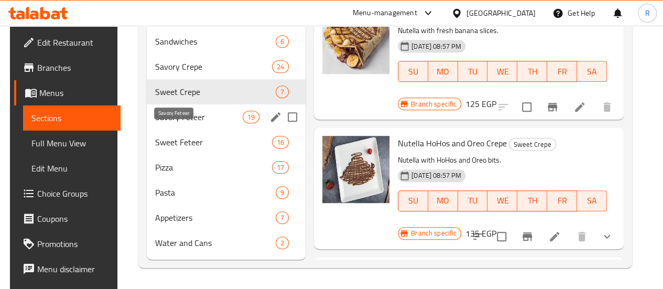
click at [177, 118] on span "Savory Feteer" at bounding box center [199, 117] width 88 height 13
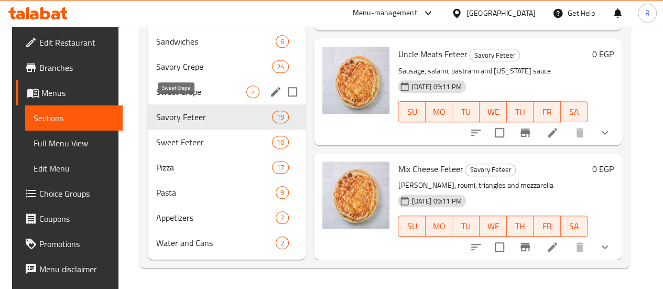
click at [162, 96] on span "Sweet Crepe" at bounding box center [201, 91] width 90 height 13
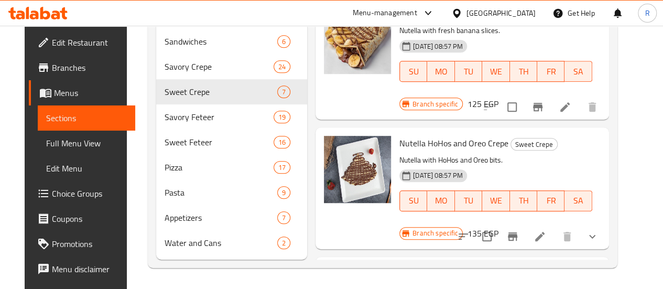
click at [334, 275] on icon "upload picture" at bounding box center [339, 279] width 10 height 9
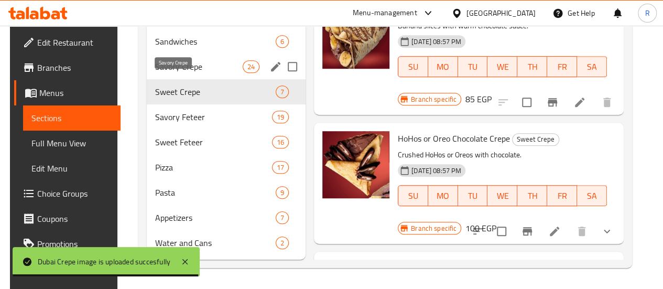
click at [183, 66] on span "Savory Crepe" at bounding box center [199, 66] width 88 height 13
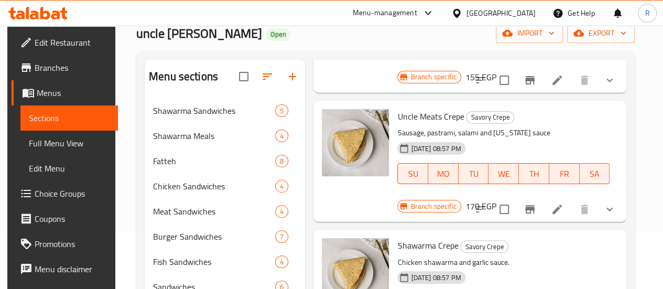
scroll to position [1316, 0]
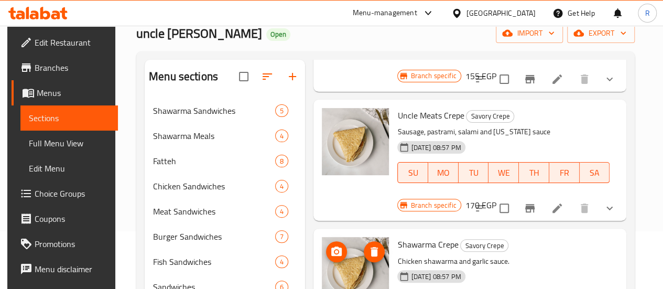
click at [331, 246] on icon "upload picture" at bounding box center [336, 250] width 10 height 9
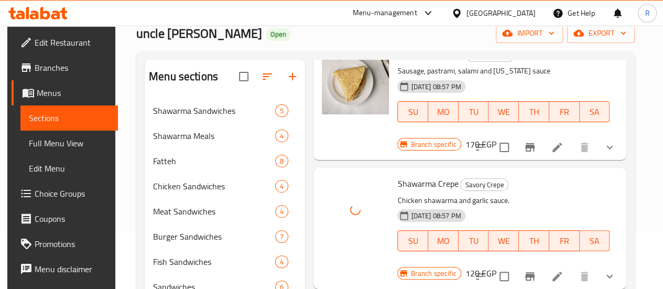
scroll to position [1378, 0]
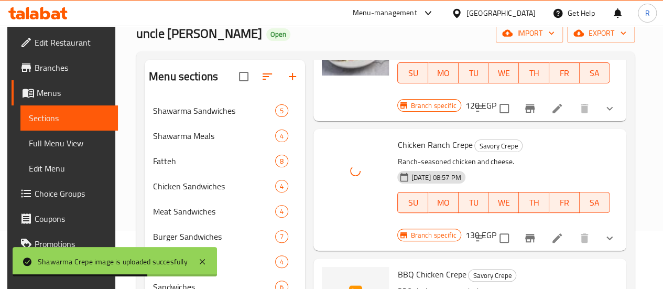
scroll to position [1545, 0]
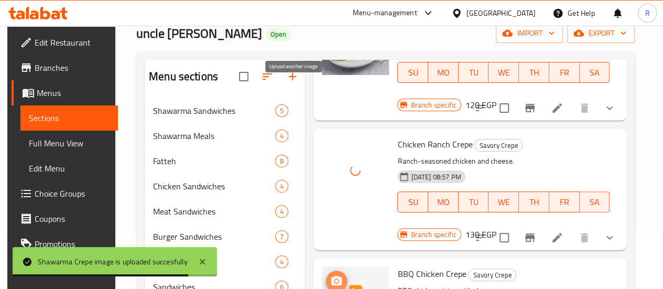
click at [330, 275] on icon "upload picture" at bounding box center [336, 281] width 13 height 13
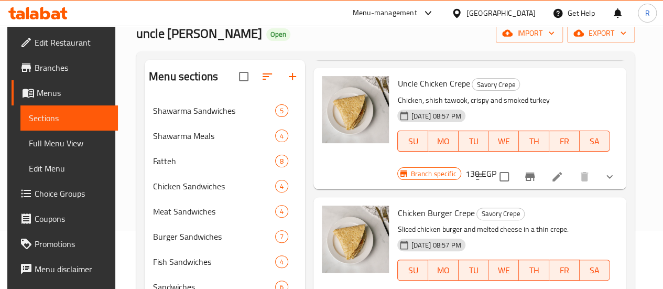
scroll to position [2126, 0]
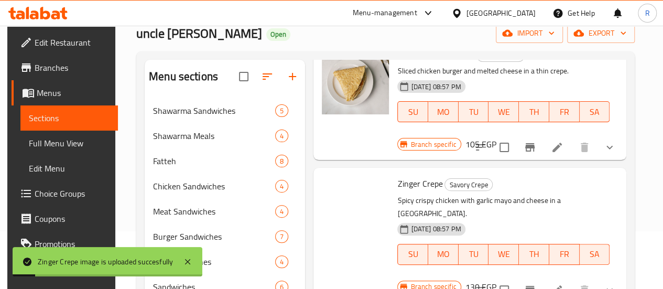
scroll to position [2284, 0]
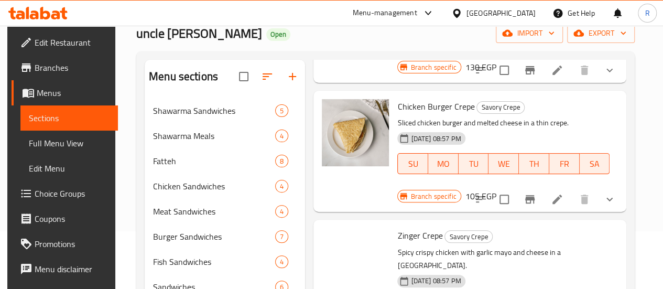
scroll to position [2226, 0]
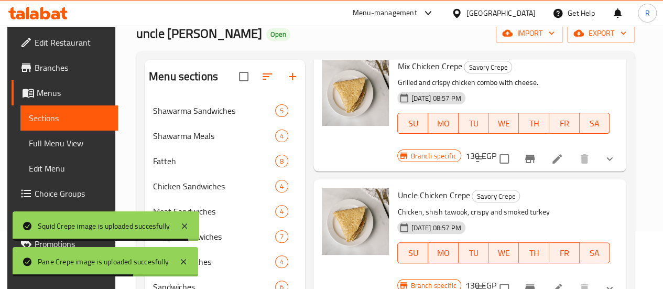
scroll to position [2052, 0]
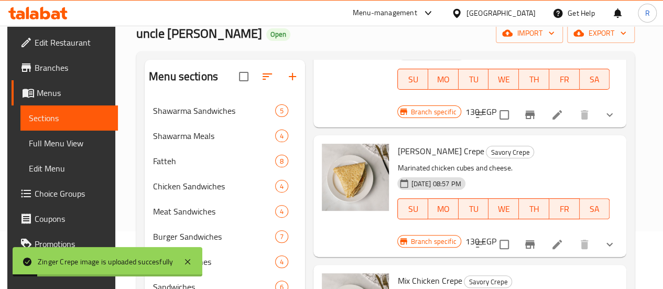
scroll to position [1796, 0]
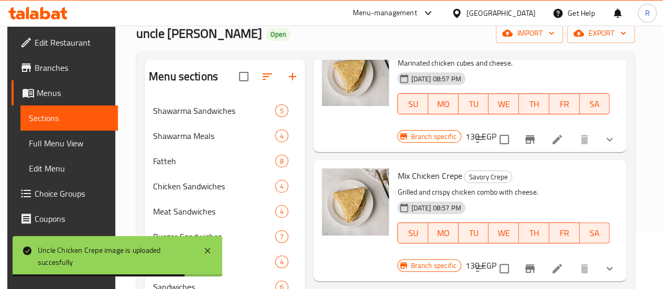
scroll to position [1902, 0]
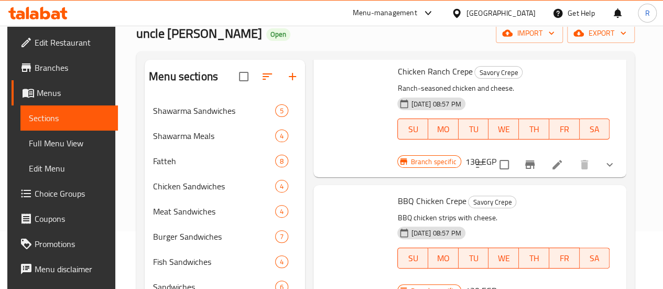
scroll to position [1617, 0]
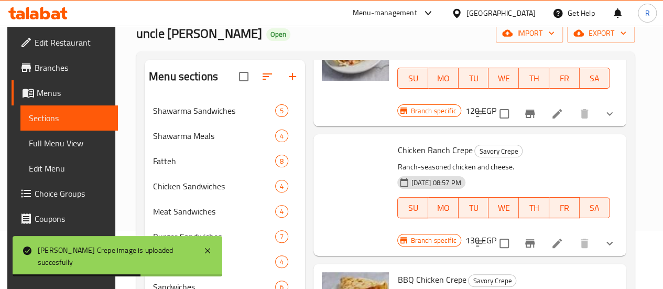
scroll to position [1515, 0]
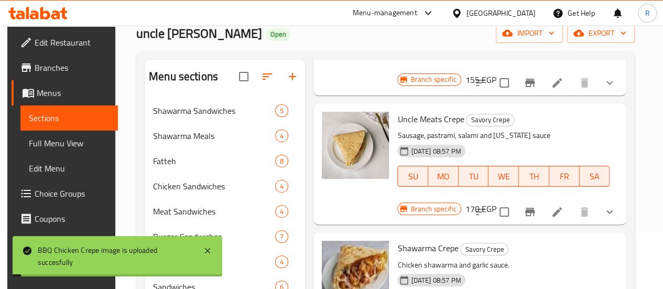
scroll to position [1309, 0]
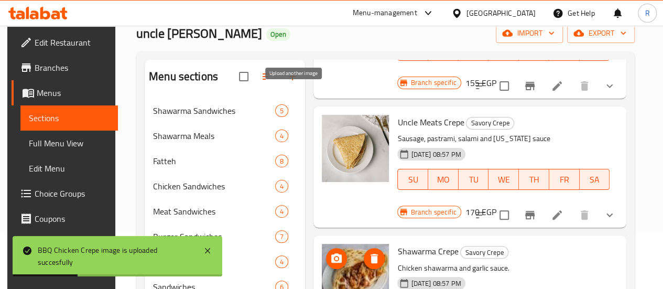
click at [331, 253] on icon "upload picture" at bounding box center [336, 257] width 10 height 9
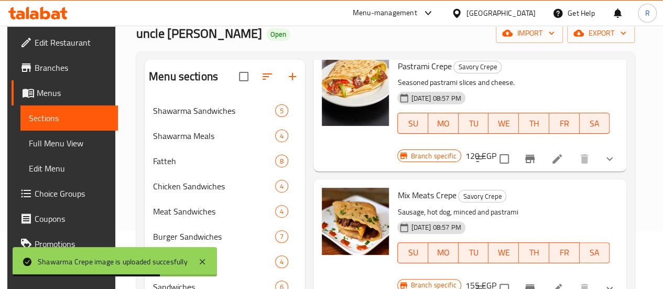
scroll to position [1106, 0]
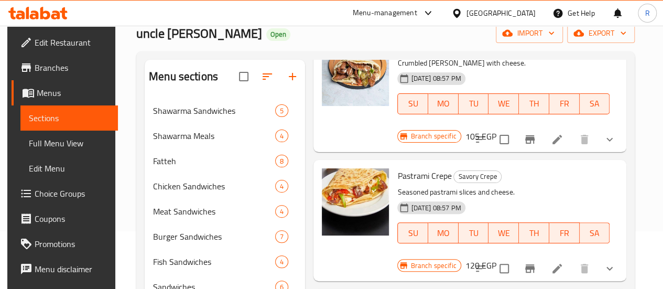
scroll to position [996, 0]
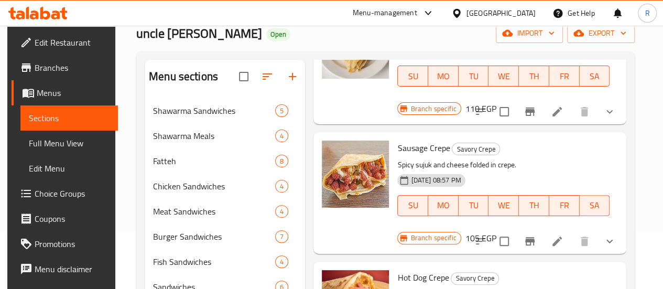
scroll to position [615, 0]
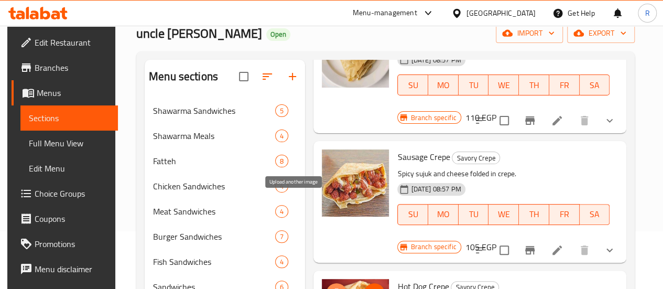
click at [331, 288] on icon "upload picture" at bounding box center [336, 292] width 10 height 9
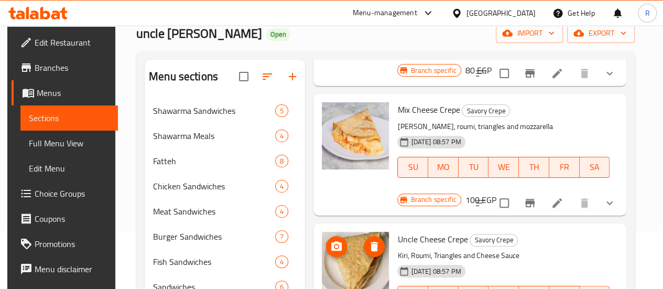
scroll to position [326, 0]
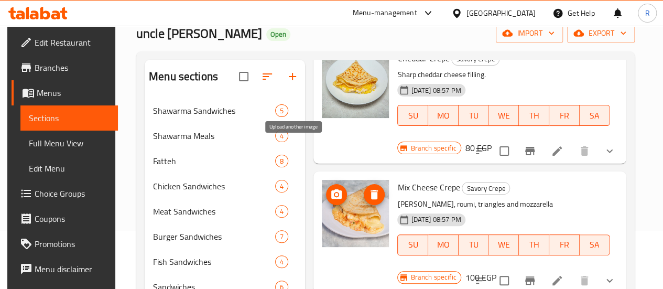
click at [335, 193] on circle "upload picture" at bounding box center [336, 194] width 3 height 3
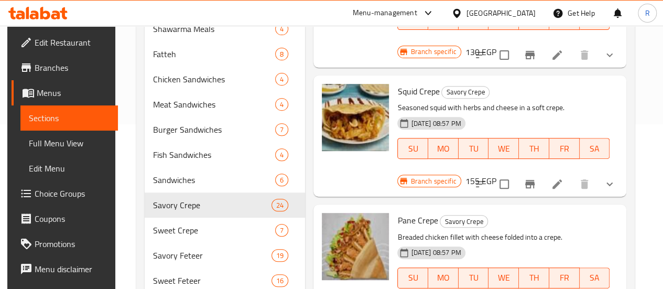
scroll to position [166, 0]
